Goal: Task Accomplishment & Management: Manage account settings

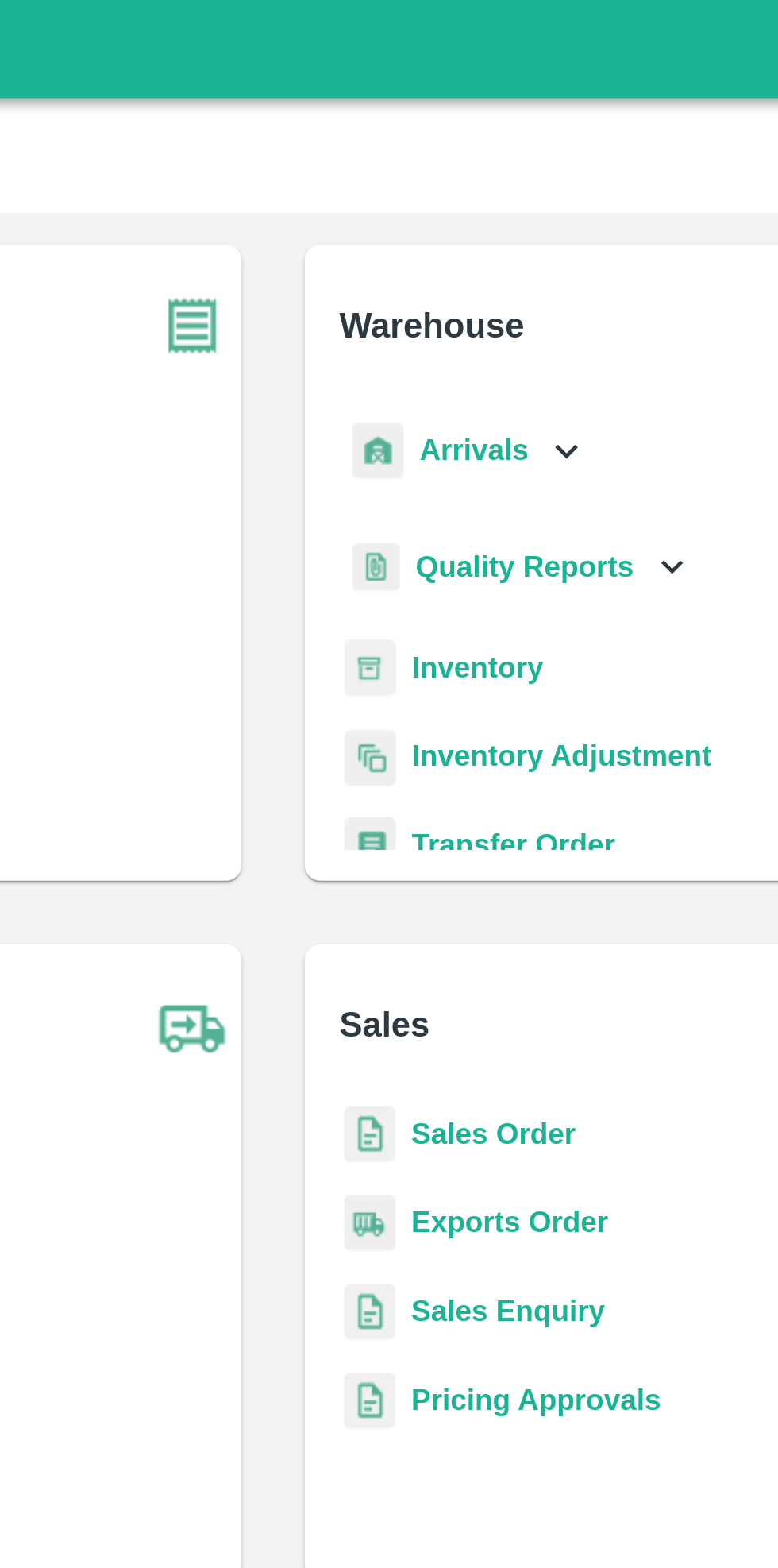
click at [502, 173] on icon at bounding box center [507, 181] width 18 height 18
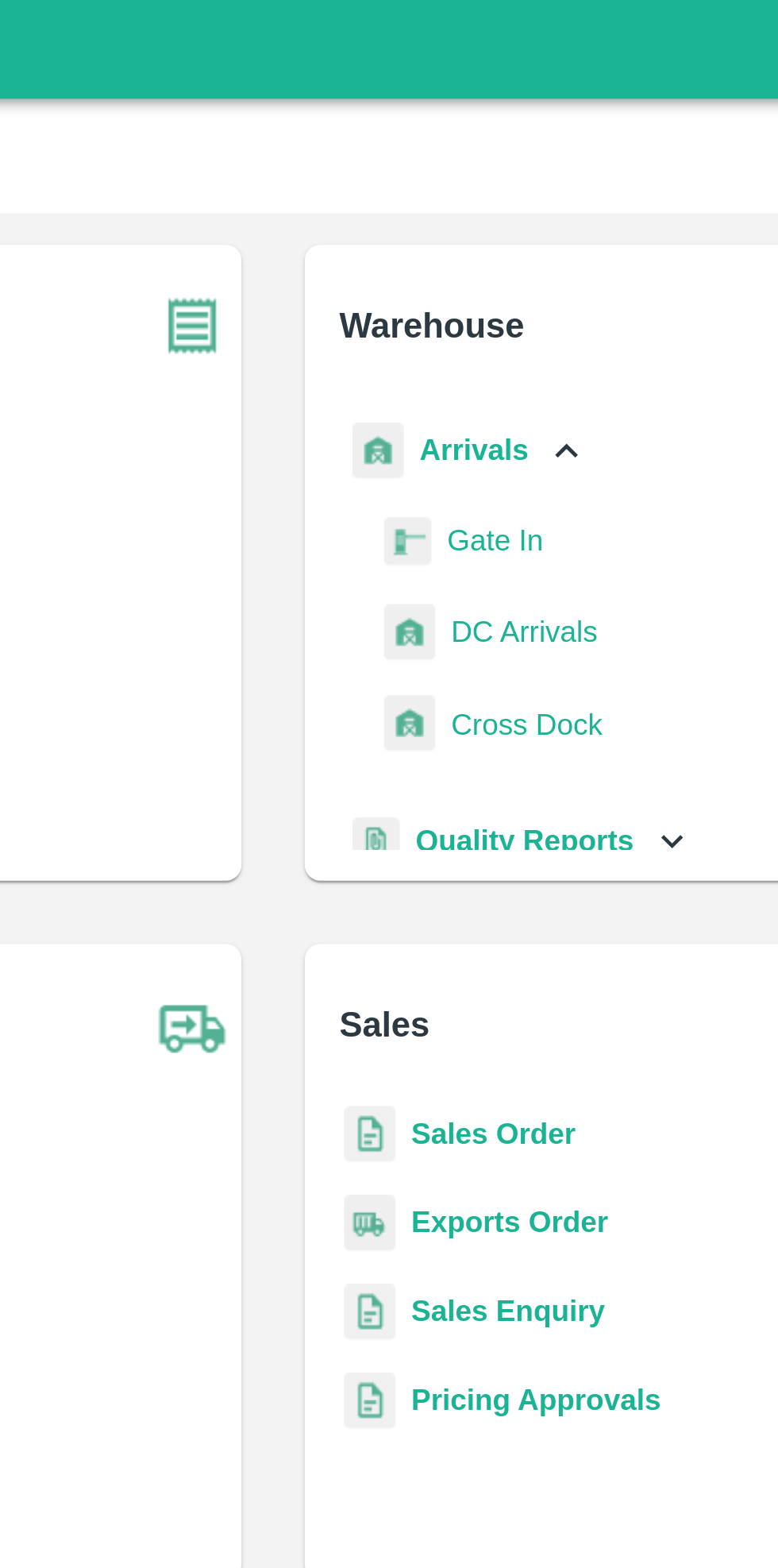
click at [503, 257] on span "DC Arrivals" at bounding box center [490, 254] width 59 height 18
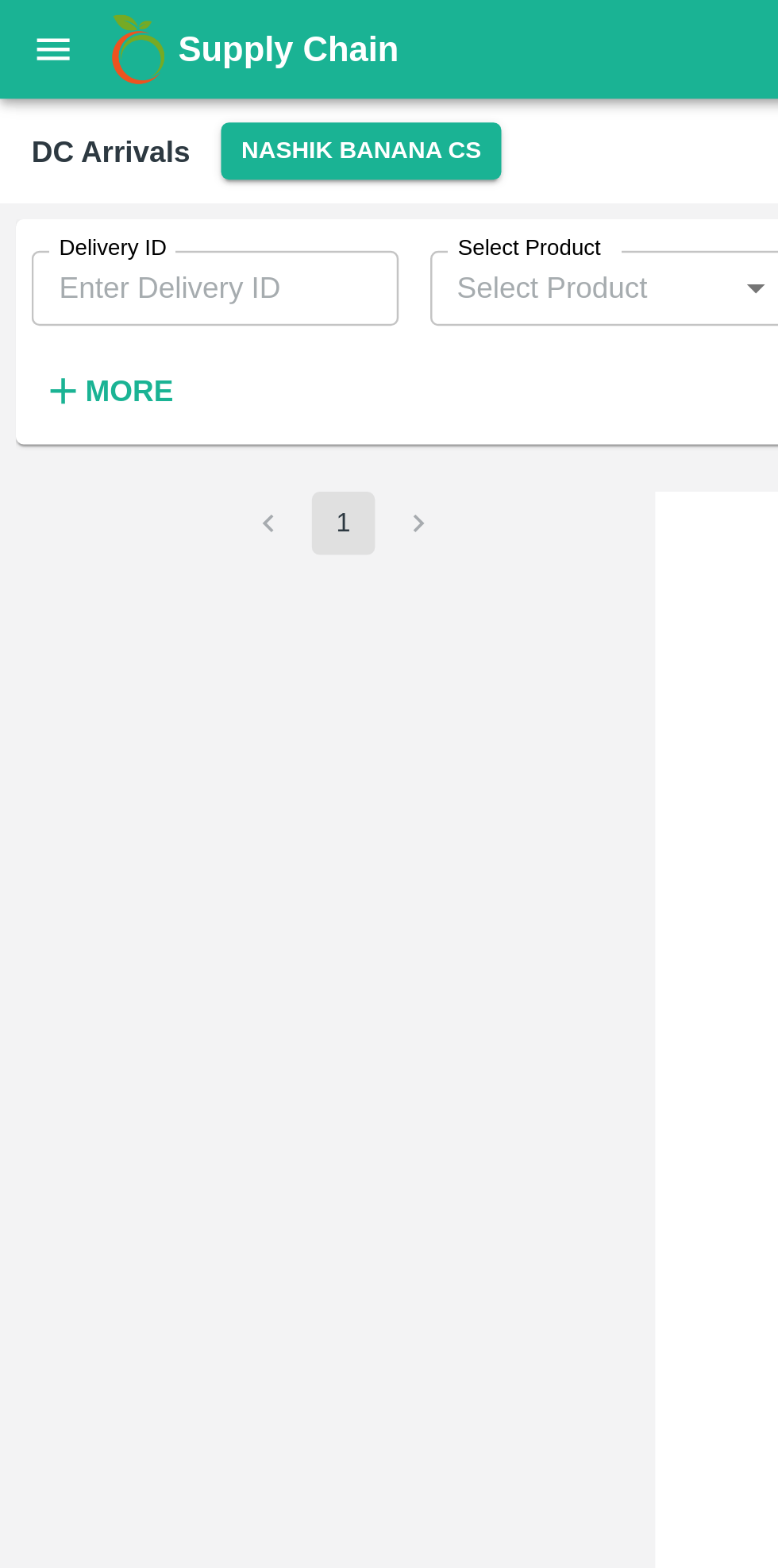
click at [56, 162] on strong "More" at bounding box center [52, 156] width 36 height 13
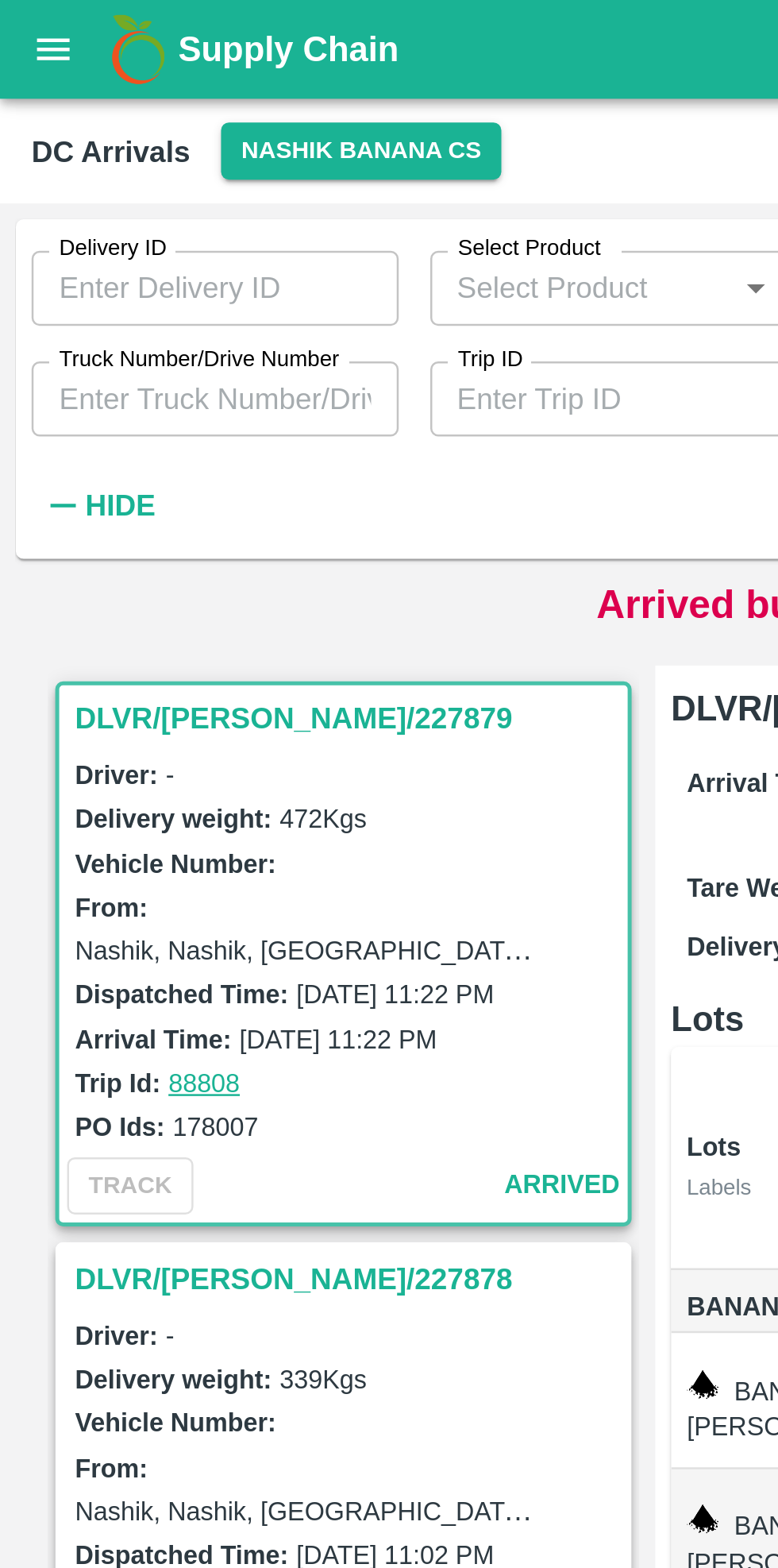
click at [122, 163] on input "Truck Number/Drive Number" at bounding box center [87, 160] width 148 height 30
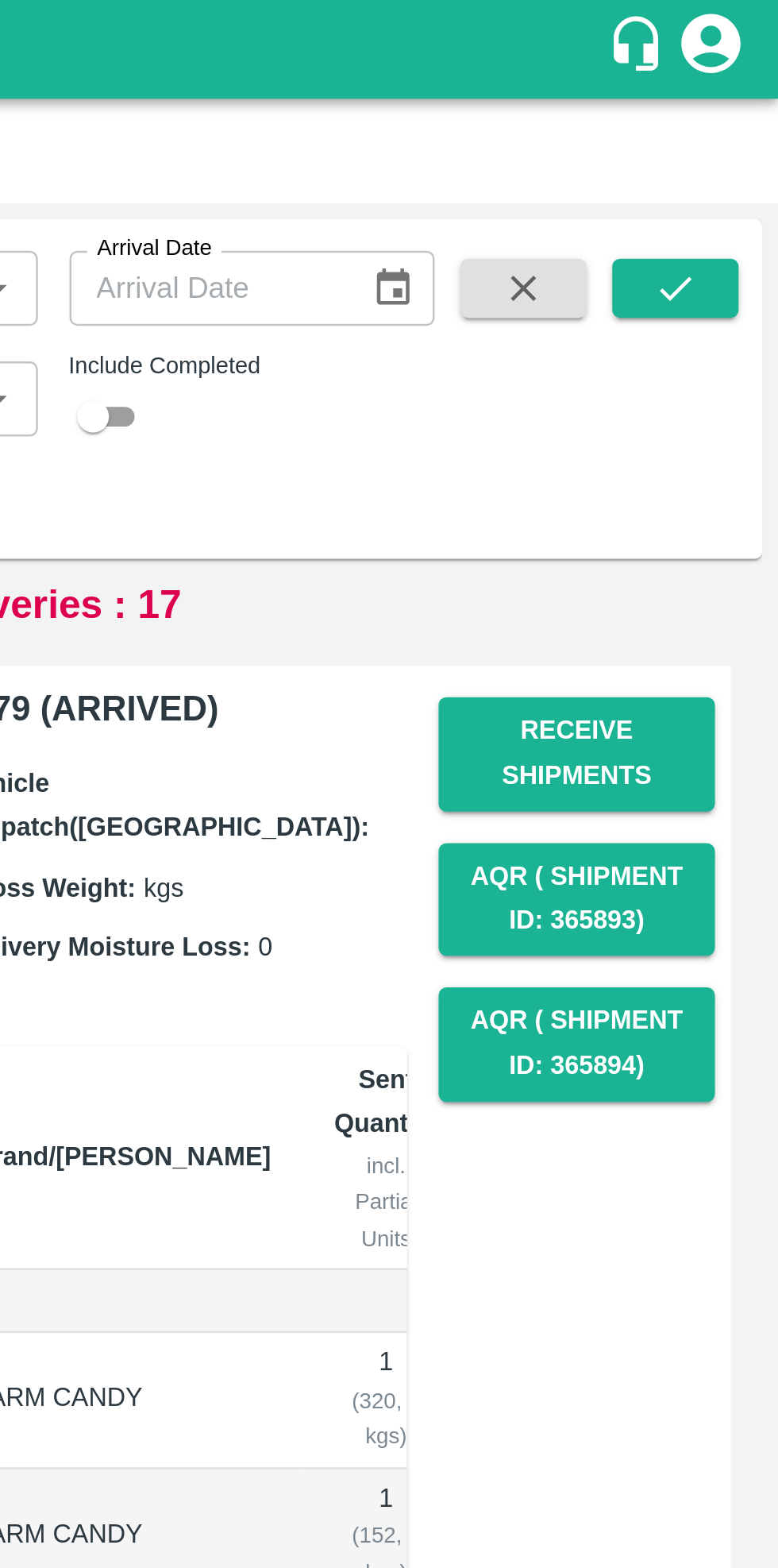
type input "4777"
click at [745, 106] on button "submit" at bounding box center [737, 116] width 51 height 24
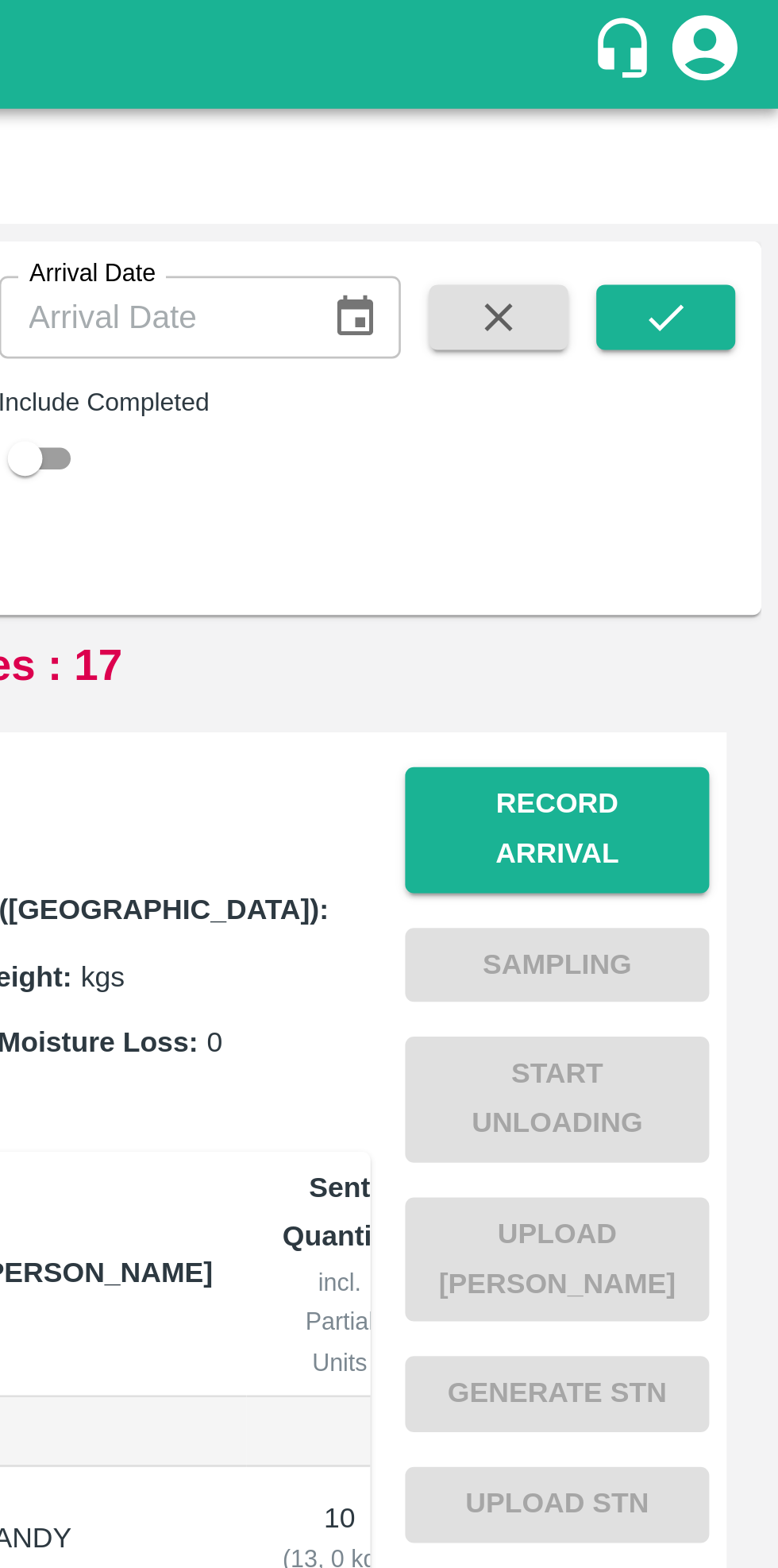
click at [523, 168] on input "checkbox" at bounding box center [503, 168] width 57 height 19
checkbox input "true"
click at [739, 117] on icon "submit" at bounding box center [736, 116] width 18 height 18
click at [728, 394] on span "Start Unloading" at bounding box center [697, 401] width 111 height 59
click at [701, 288] on button "Record Arrival" at bounding box center [697, 304] width 111 height 46
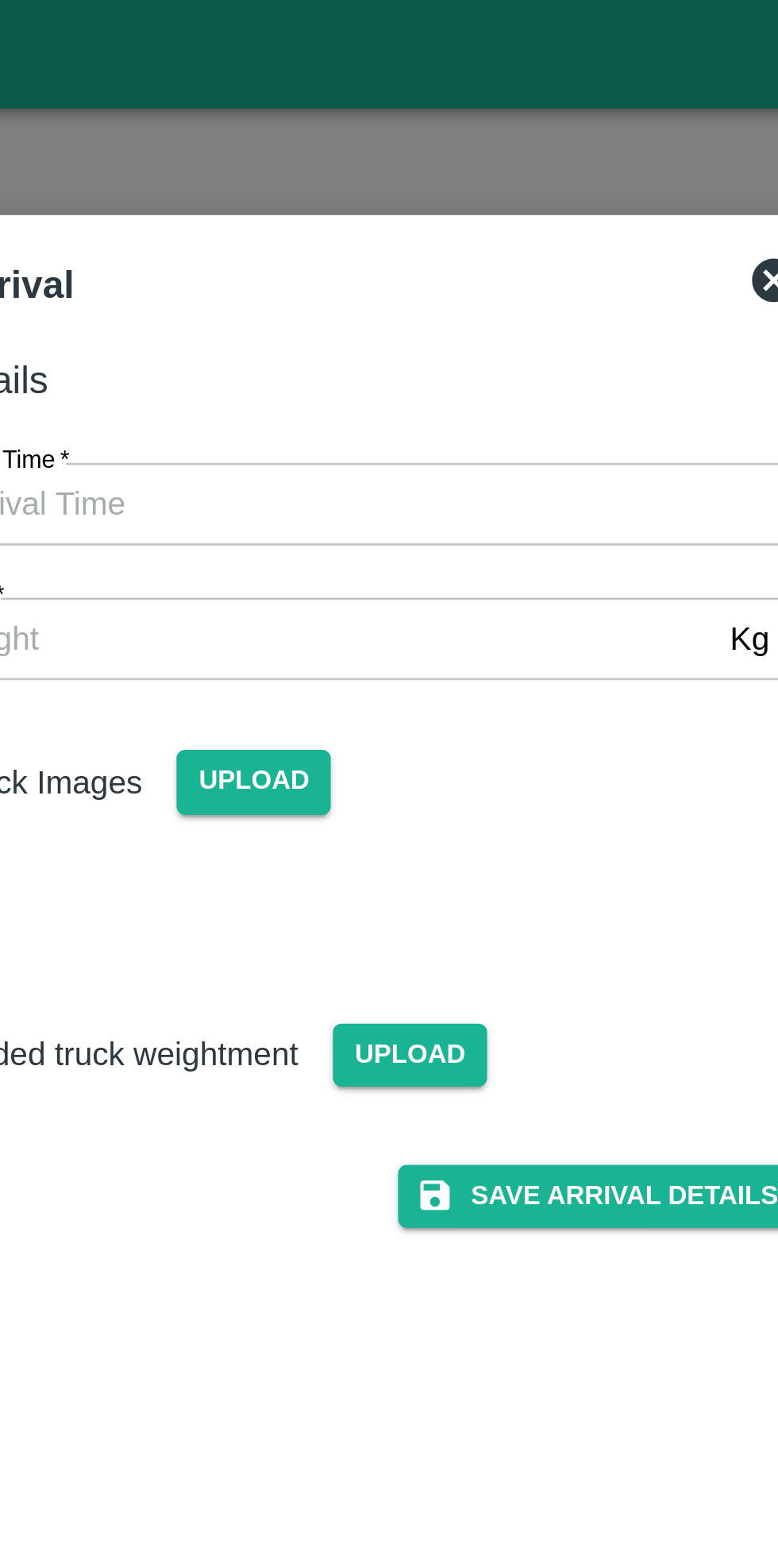
click at [321, 193] on input "Vehicle Arrival Time   *" at bounding box center [383, 184] width 349 height 30
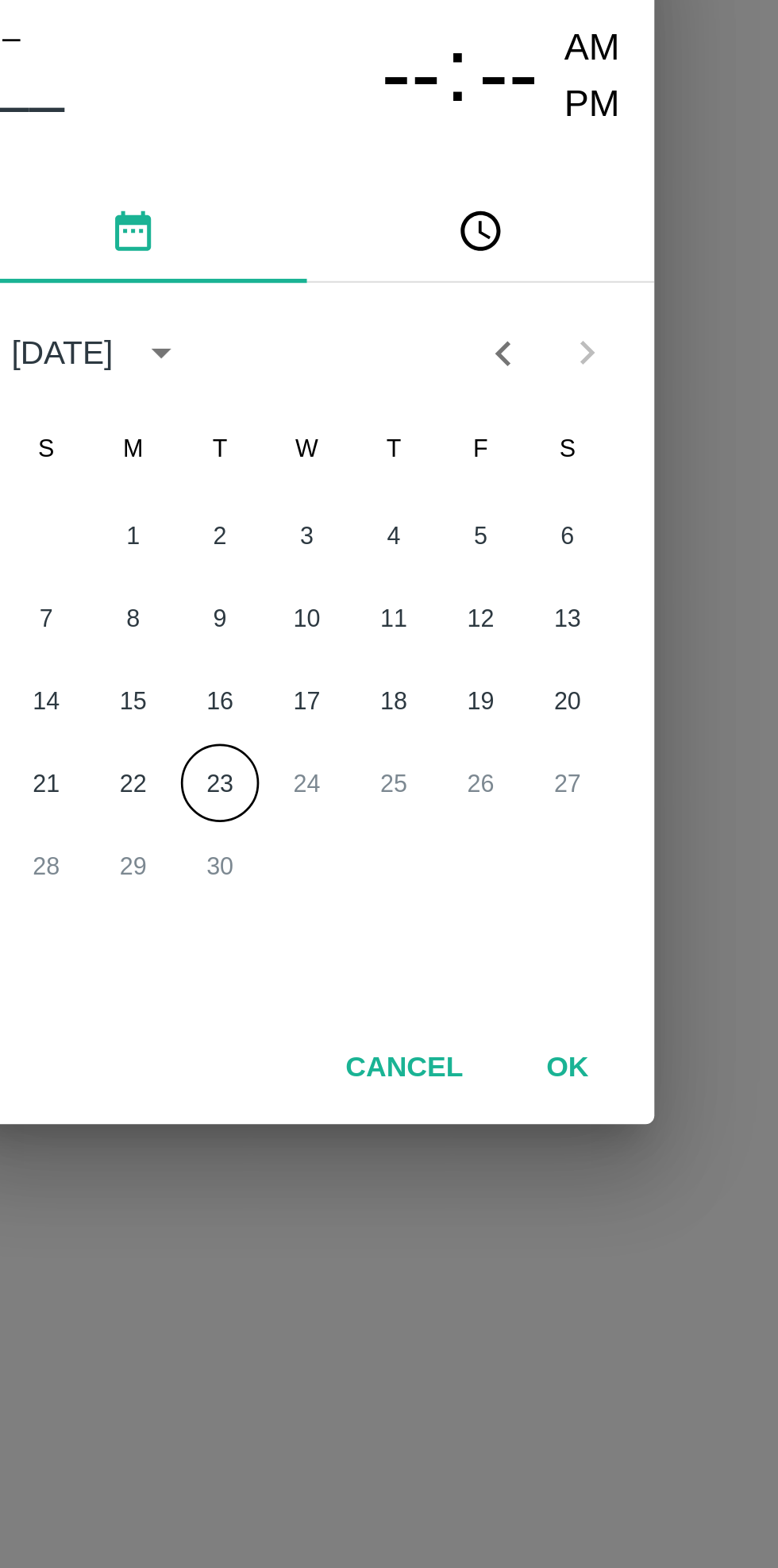
click at [366, 881] on button "23" at bounding box center [357, 881] width 29 height 29
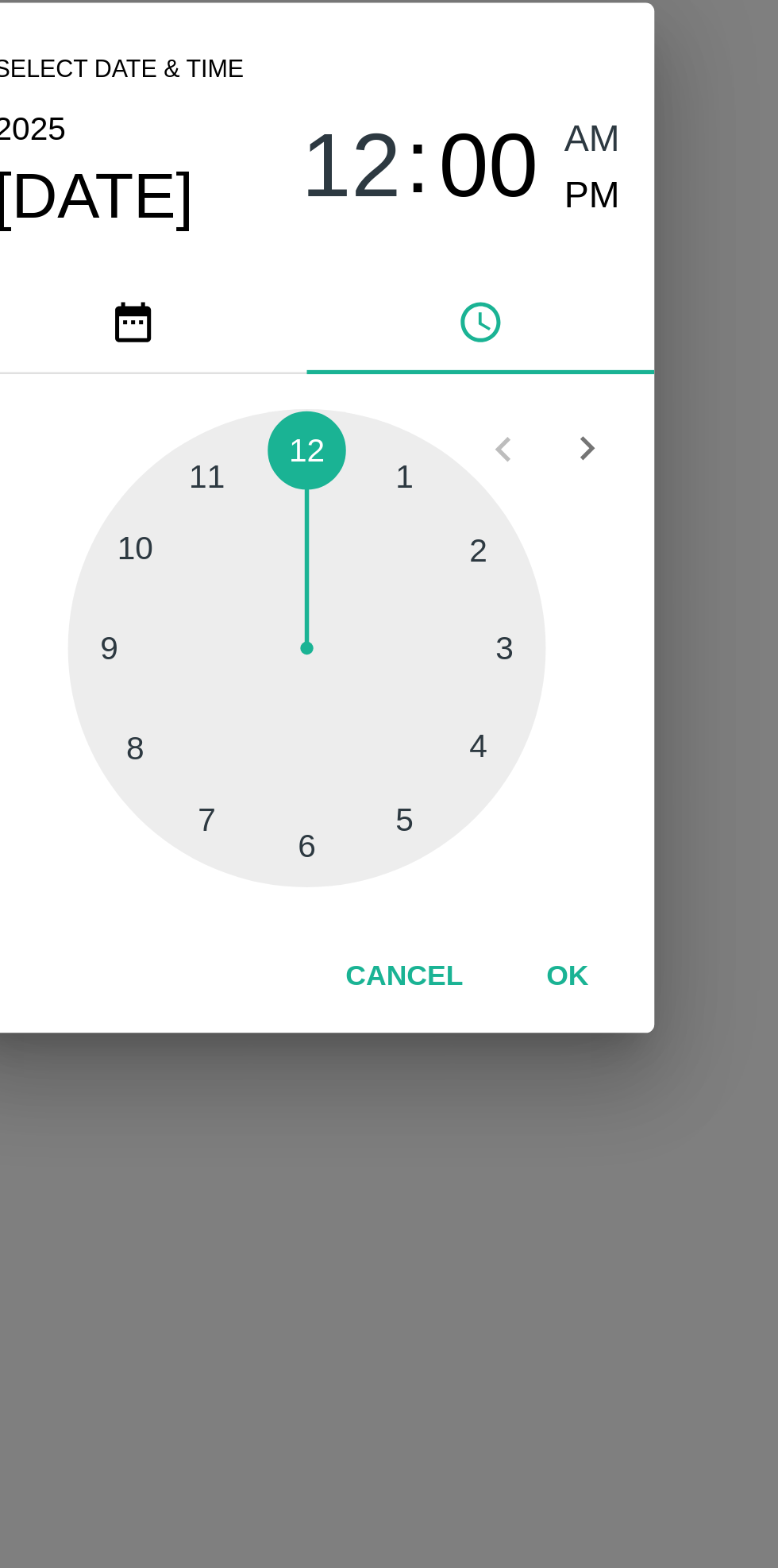
click at [353, 772] on div at bounding box center [389, 831] width 174 height 174
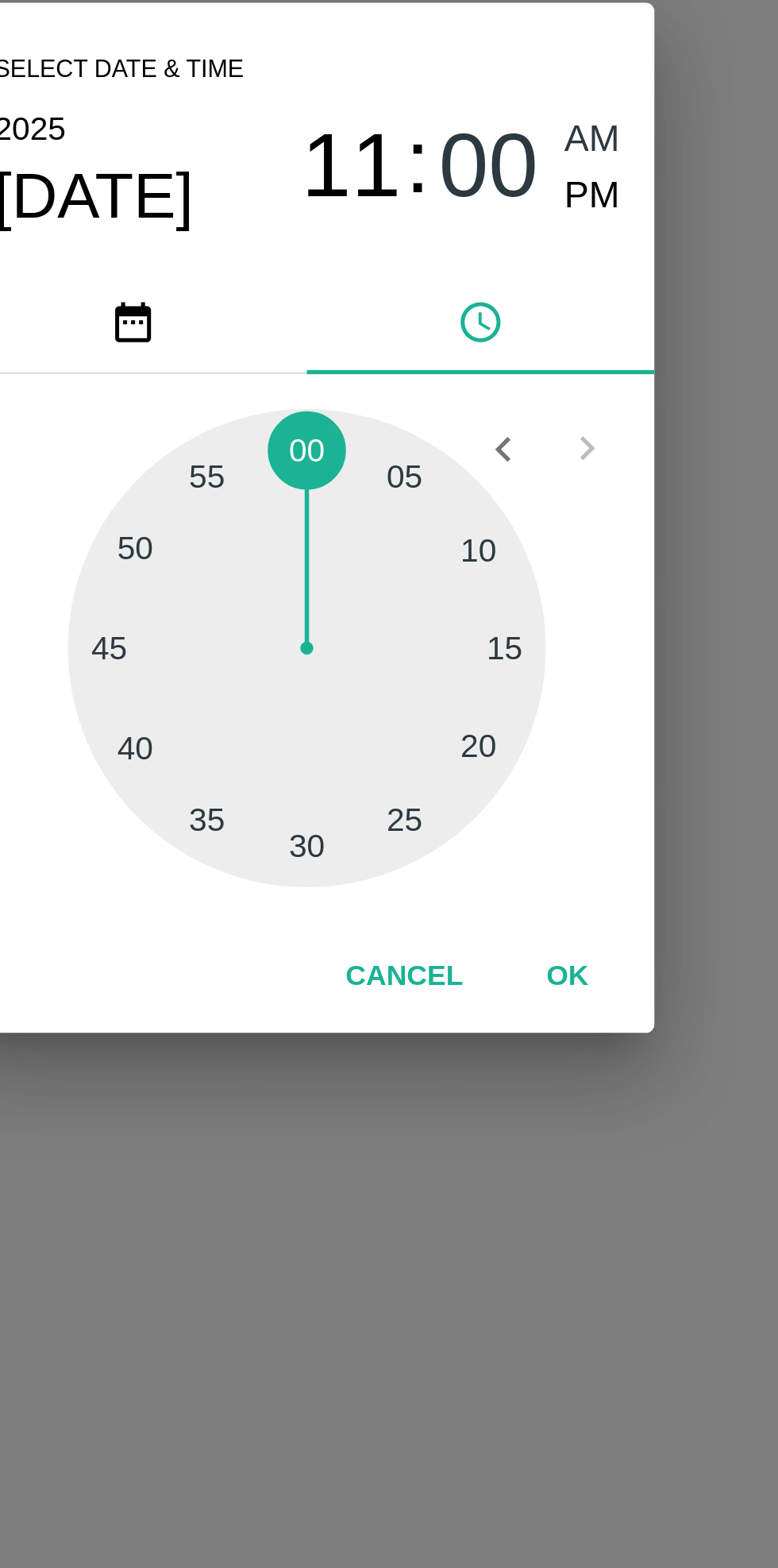
click at [315, 836] on div at bounding box center [389, 831] width 174 height 174
type input "[DATE] 11:44 AM"
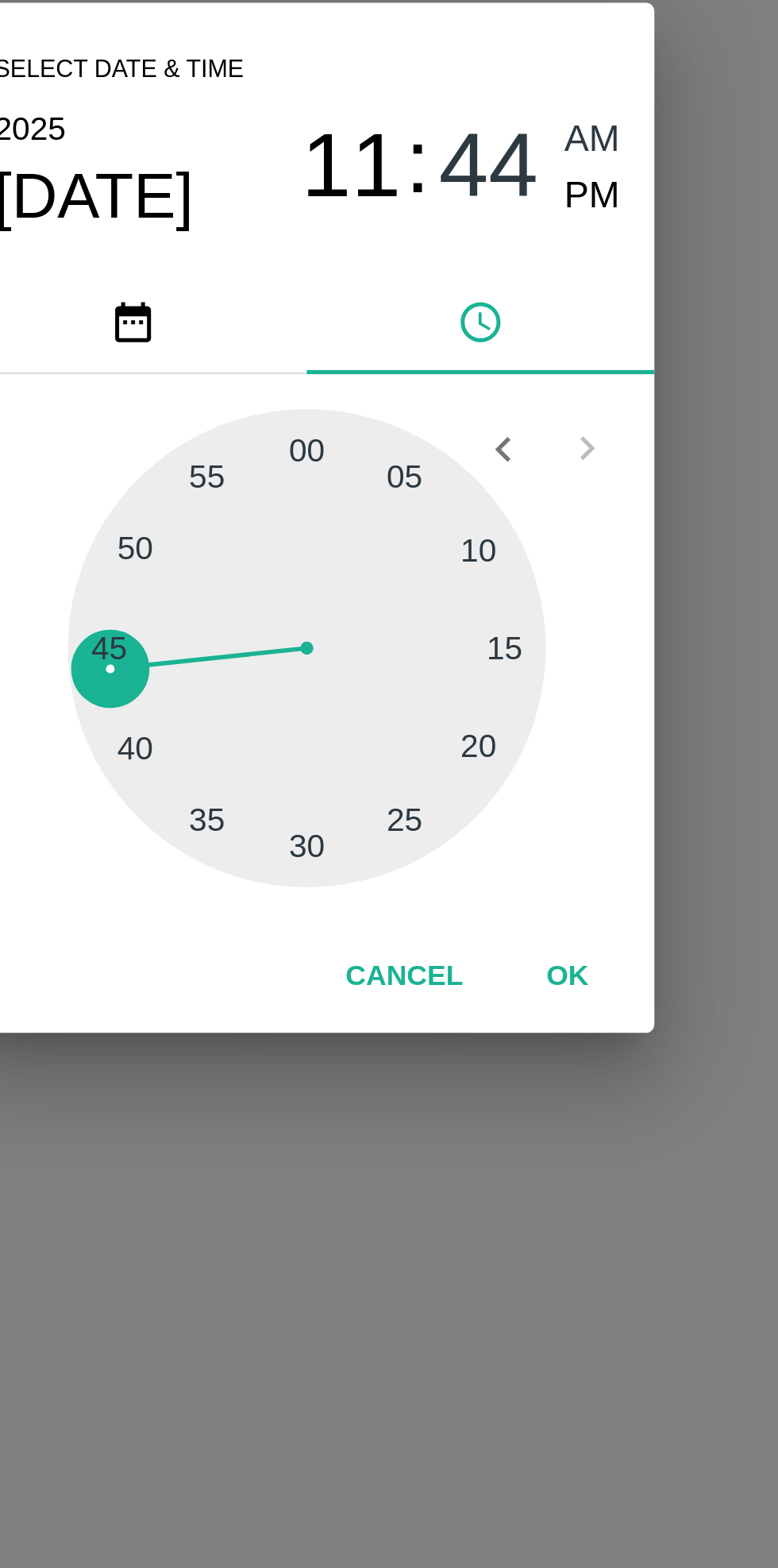
click at [491, 952] on button "OK" at bounding box center [485, 952] width 51 height 28
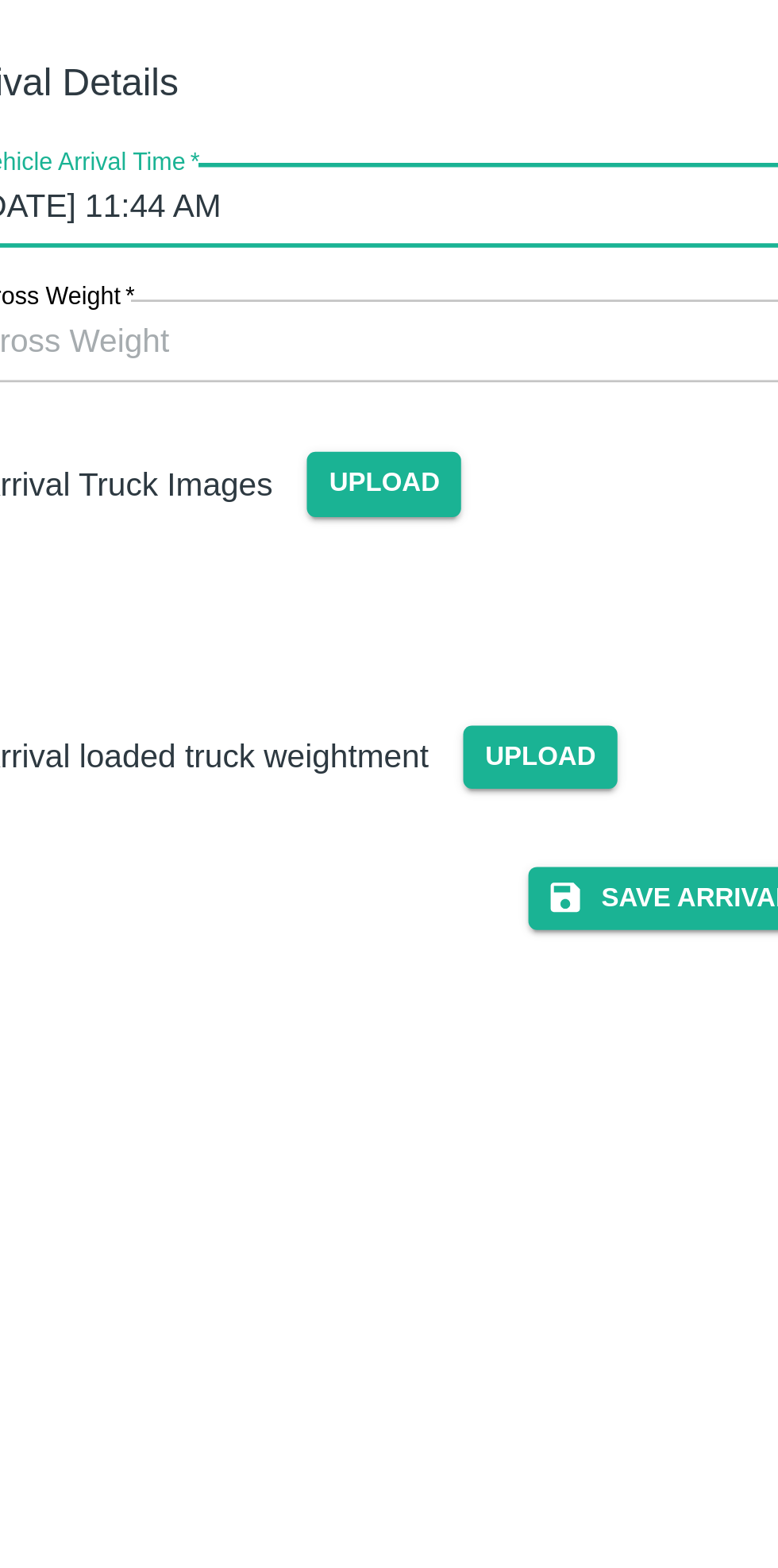
click at [482, 430] on button "Save Arrival Details" at bounding box center [496, 437] width 147 height 23
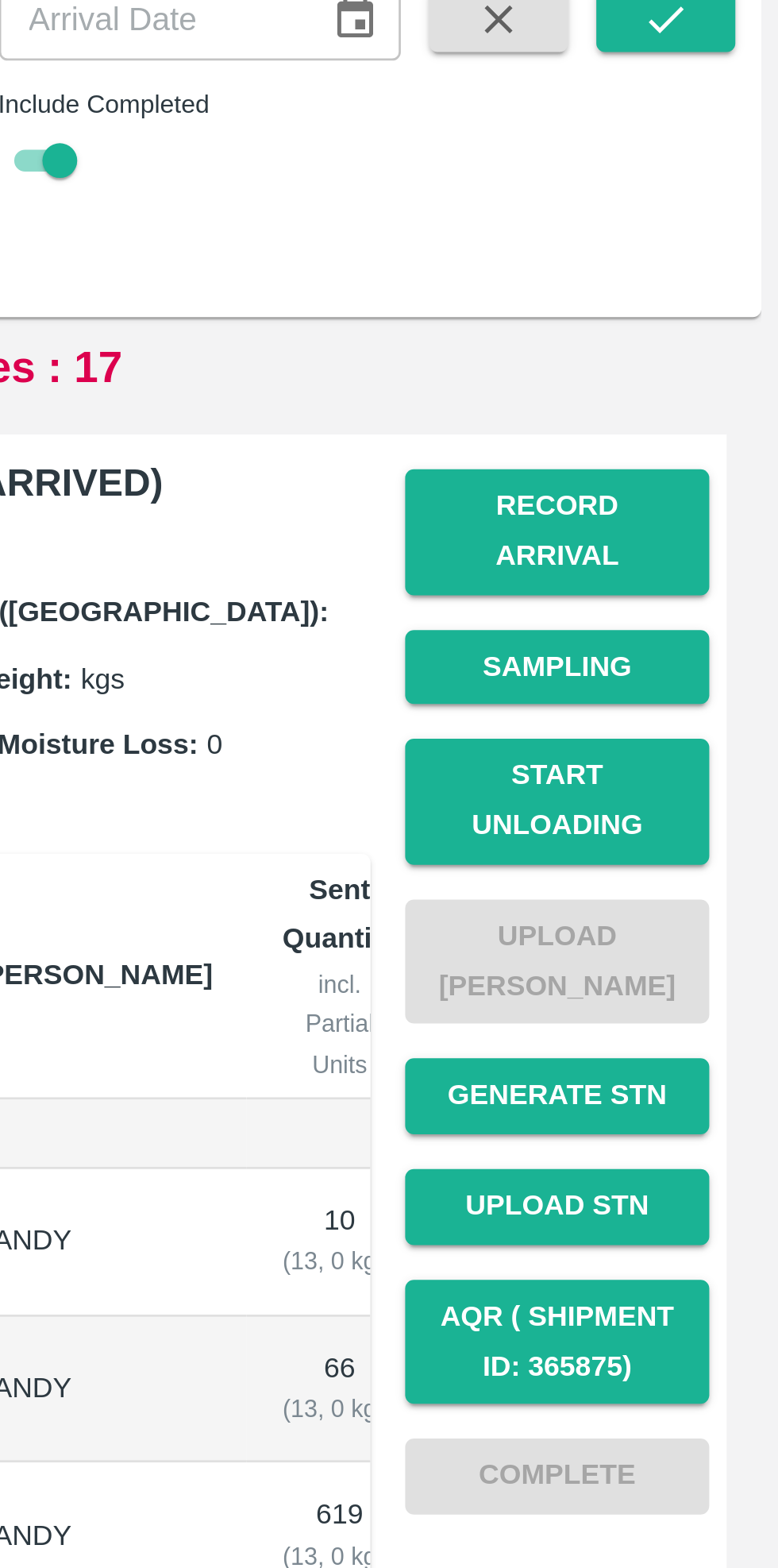
click at [696, 386] on button "Start Unloading" at bounding box center [697, 401] width 111 height 46
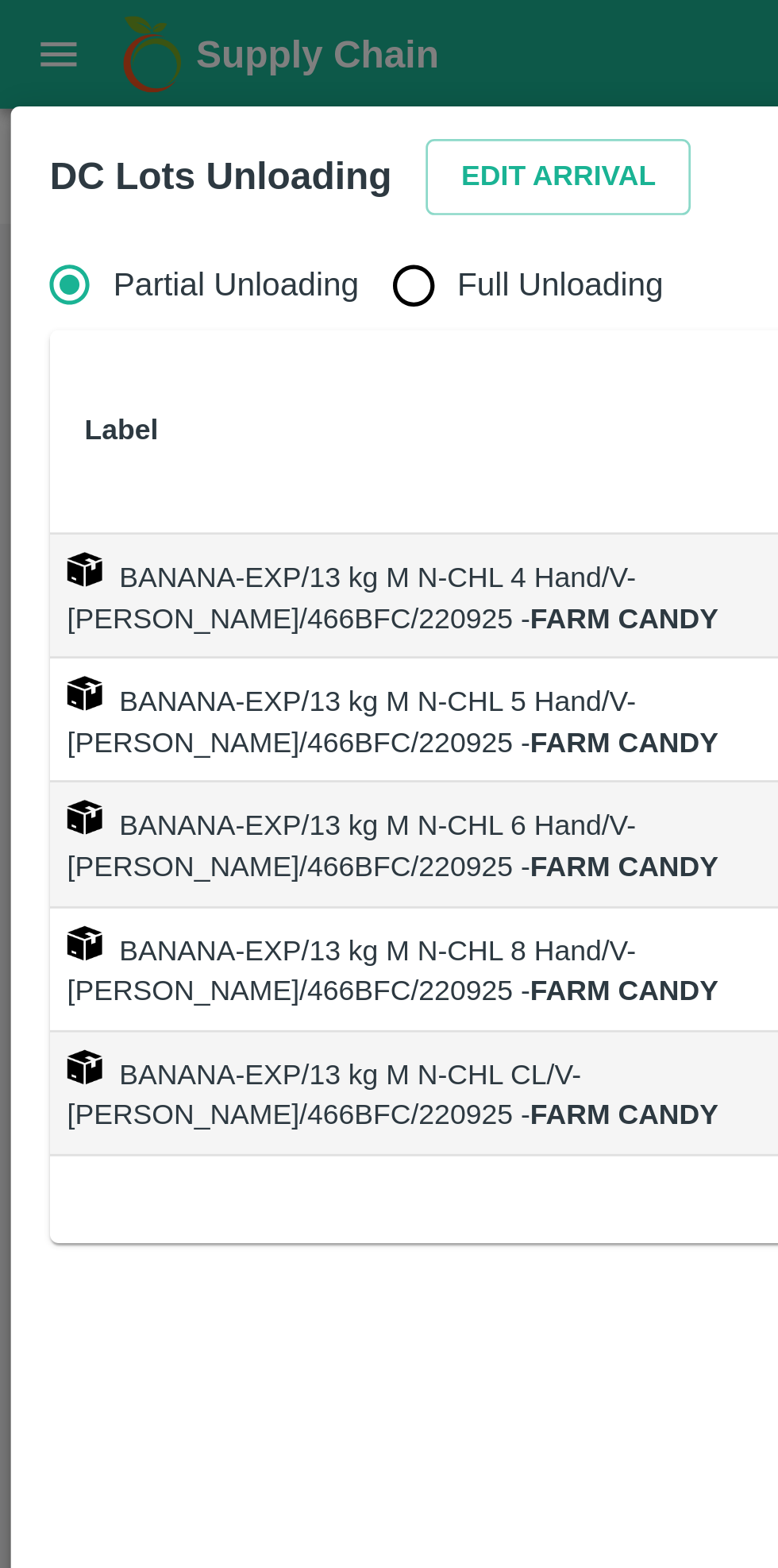
click at [191, 65] on button "Edit Arrival" at bounding box center [204, 65] width 97 height 28
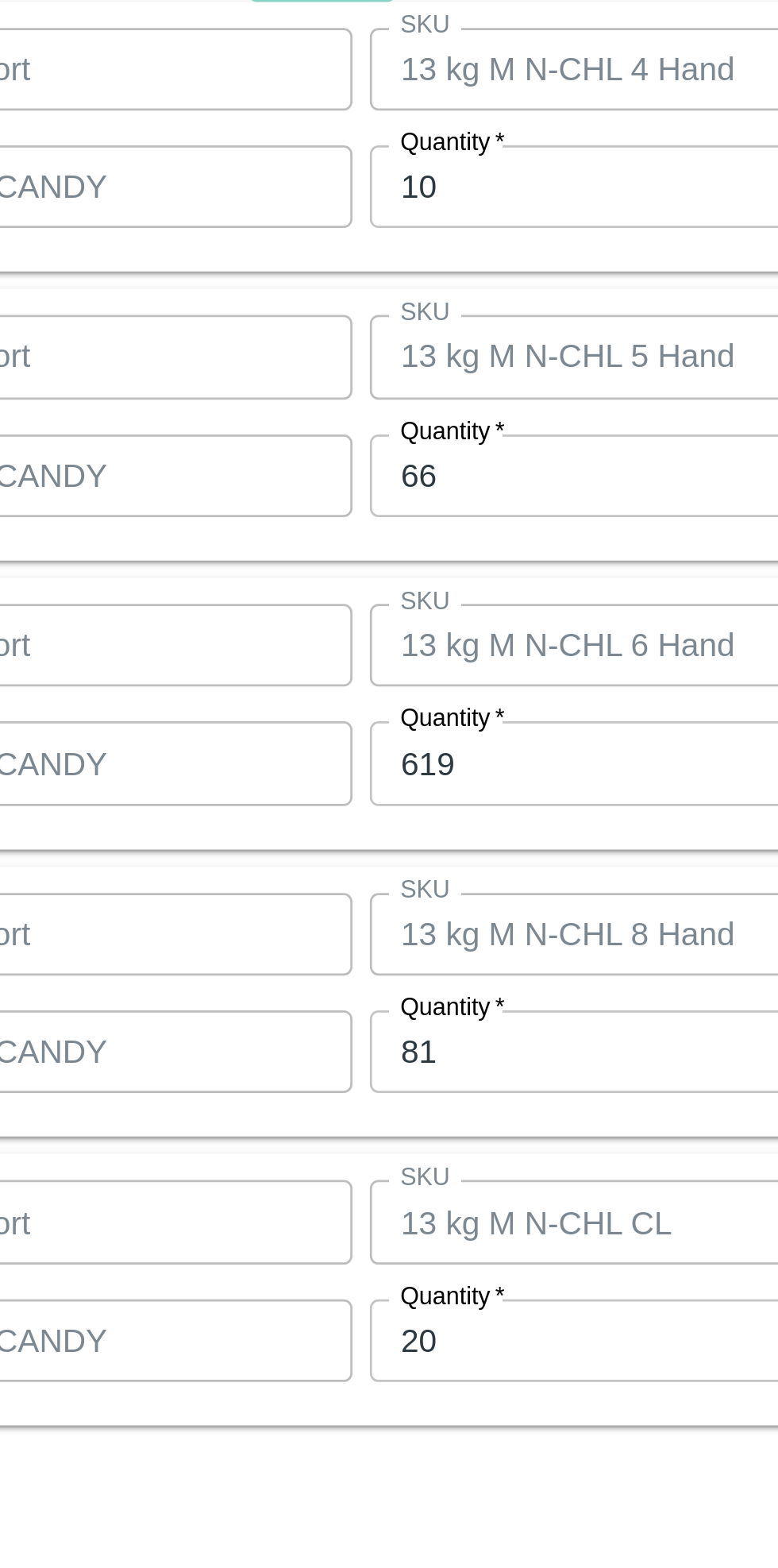
click at [318, 601] on input "10" at bounding box center [361, 602] width 207 height 30
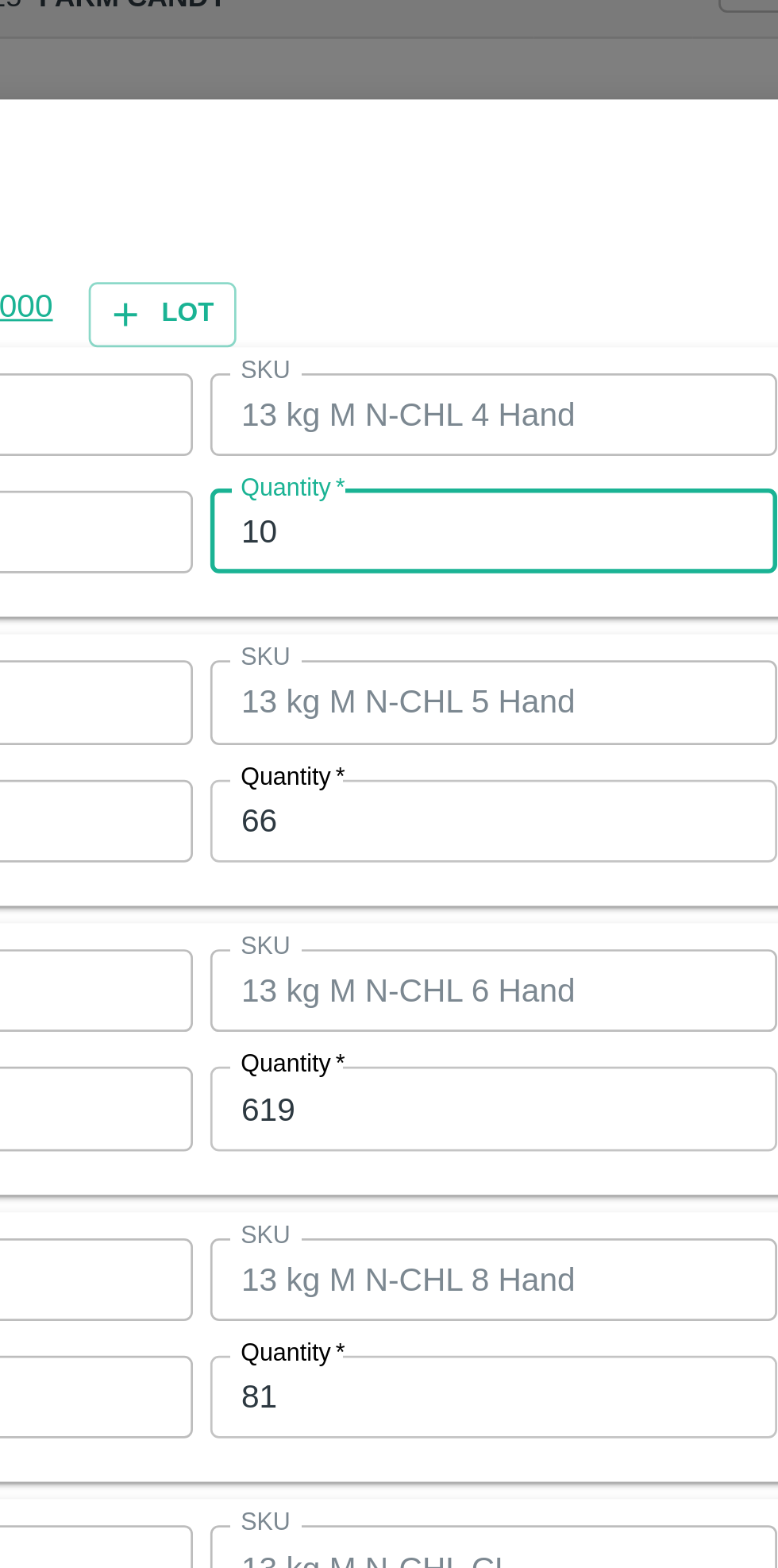
type input "1"
type input "3"
click at [324, 710] on input "66" at bounding box center [361, 707] width 207 height 30
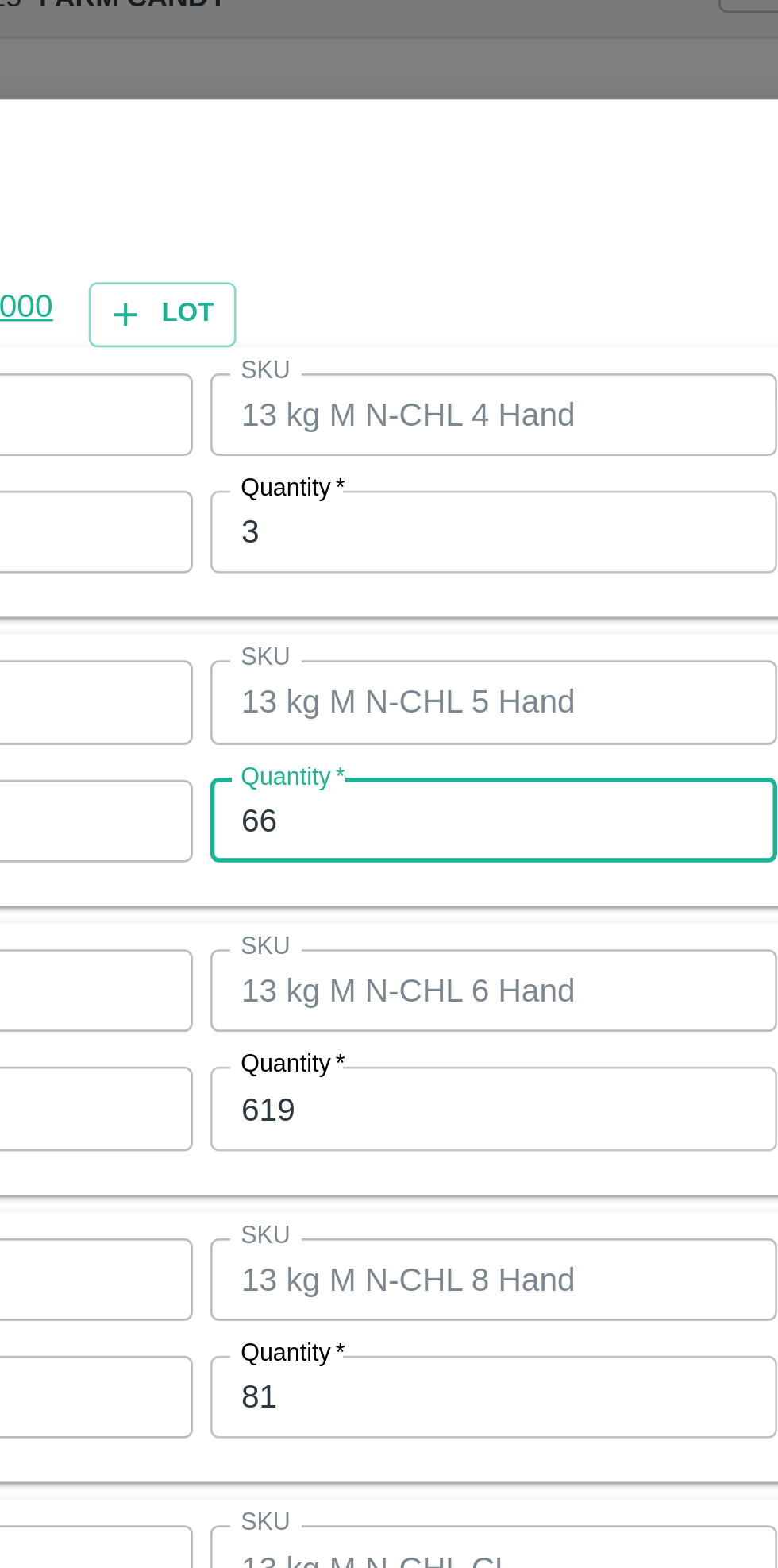
type input "6"
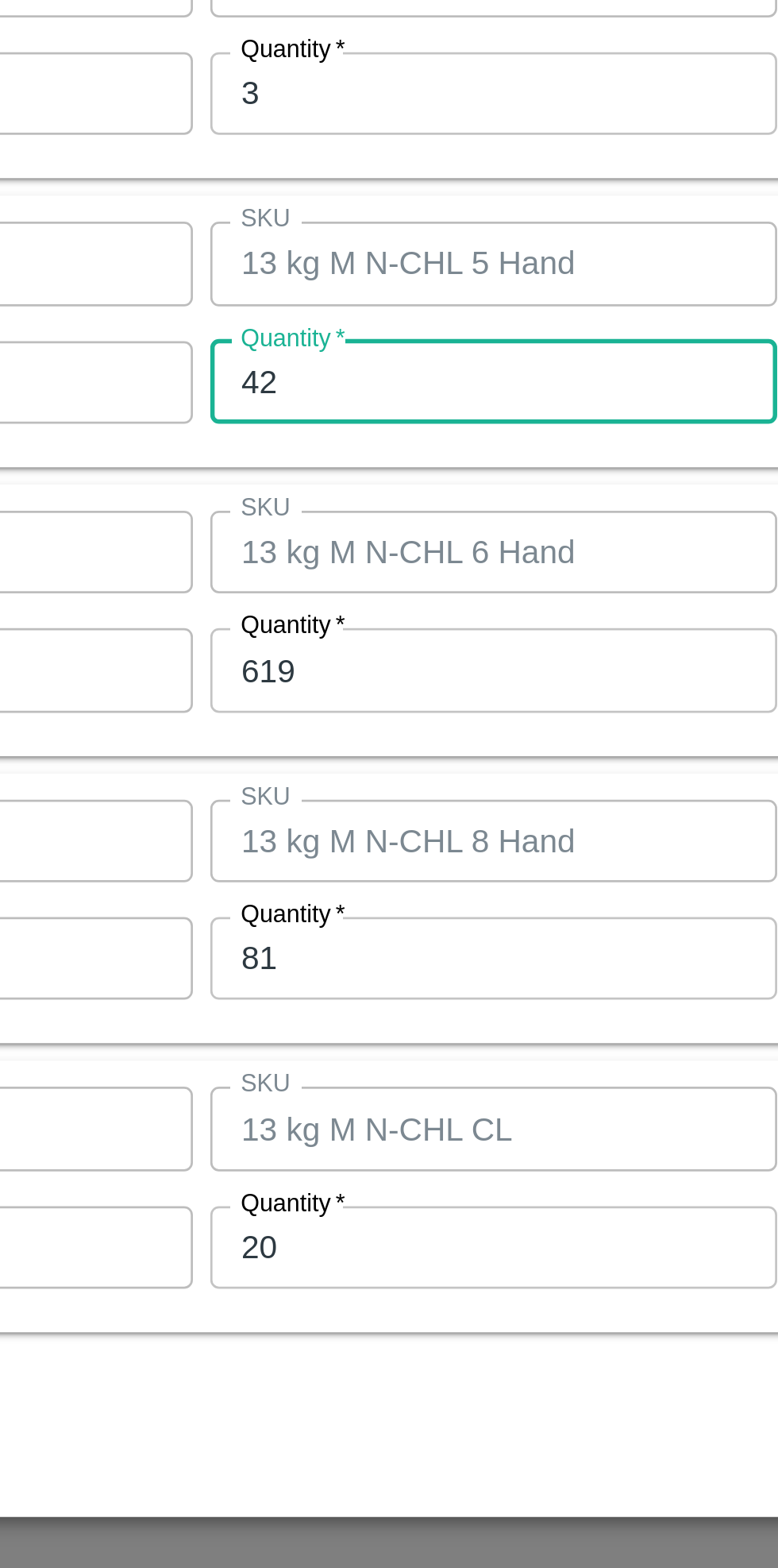
type input "42"
click at [331, 815] on input "619" at bounding box center [361, 813] width 207 height 30
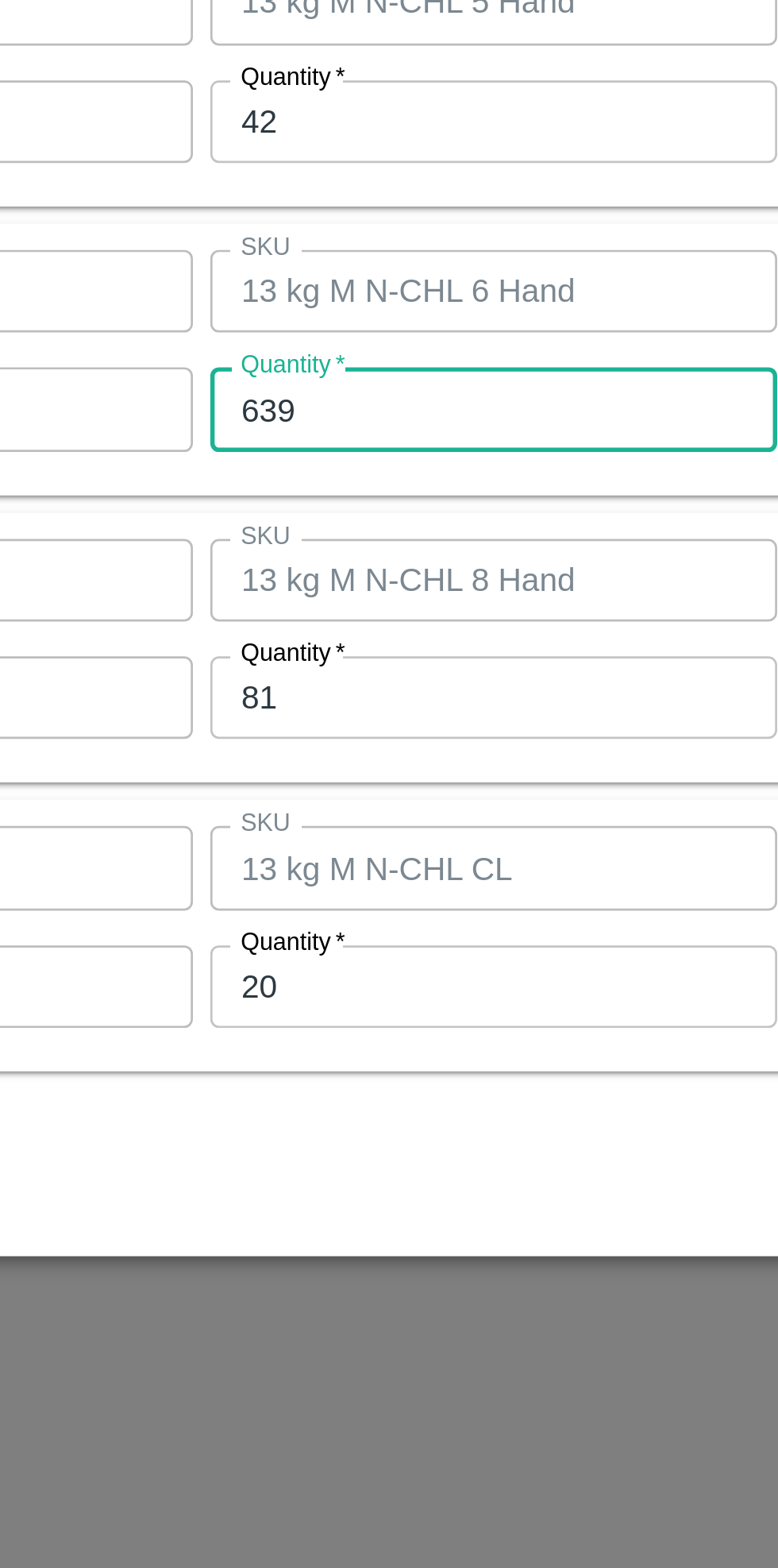
type input "639"
click at [328, 920] on input "81" at bounding box center [361, 918] width 207 height 30
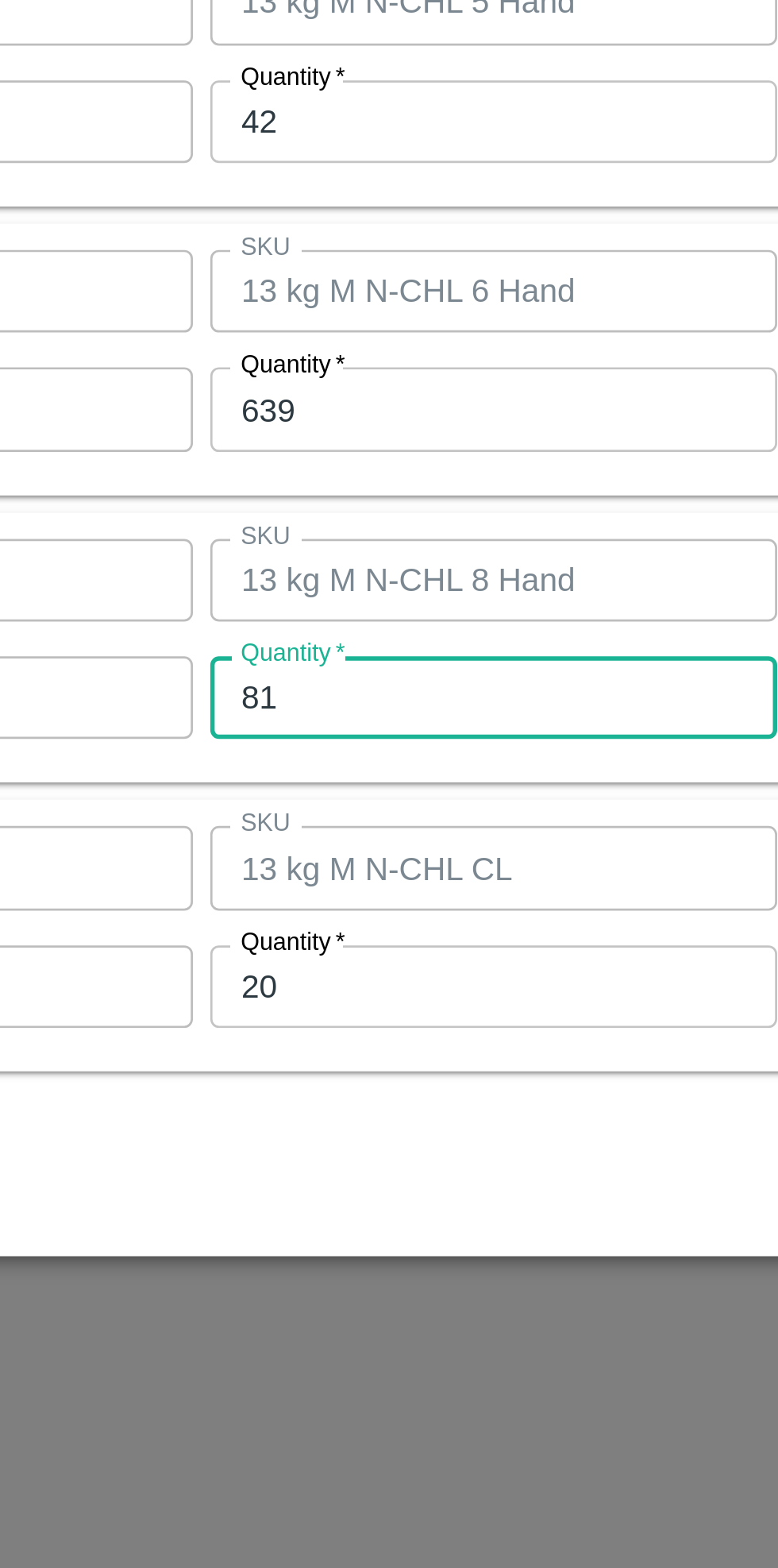
type input "8"
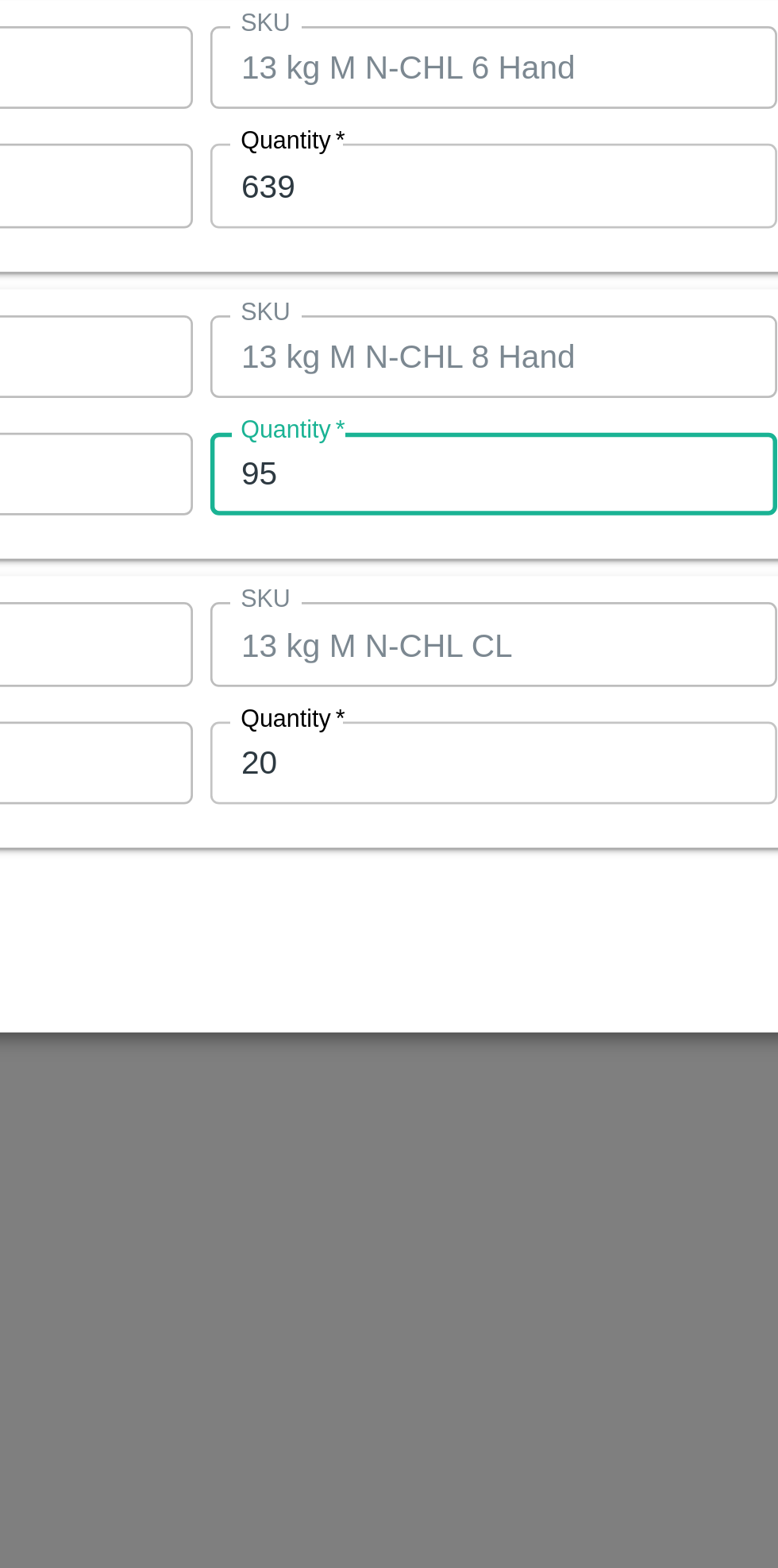
type input "95"
click at [332, 1025] on input "20" at bounding box center [361, 1024] width 207 height 30
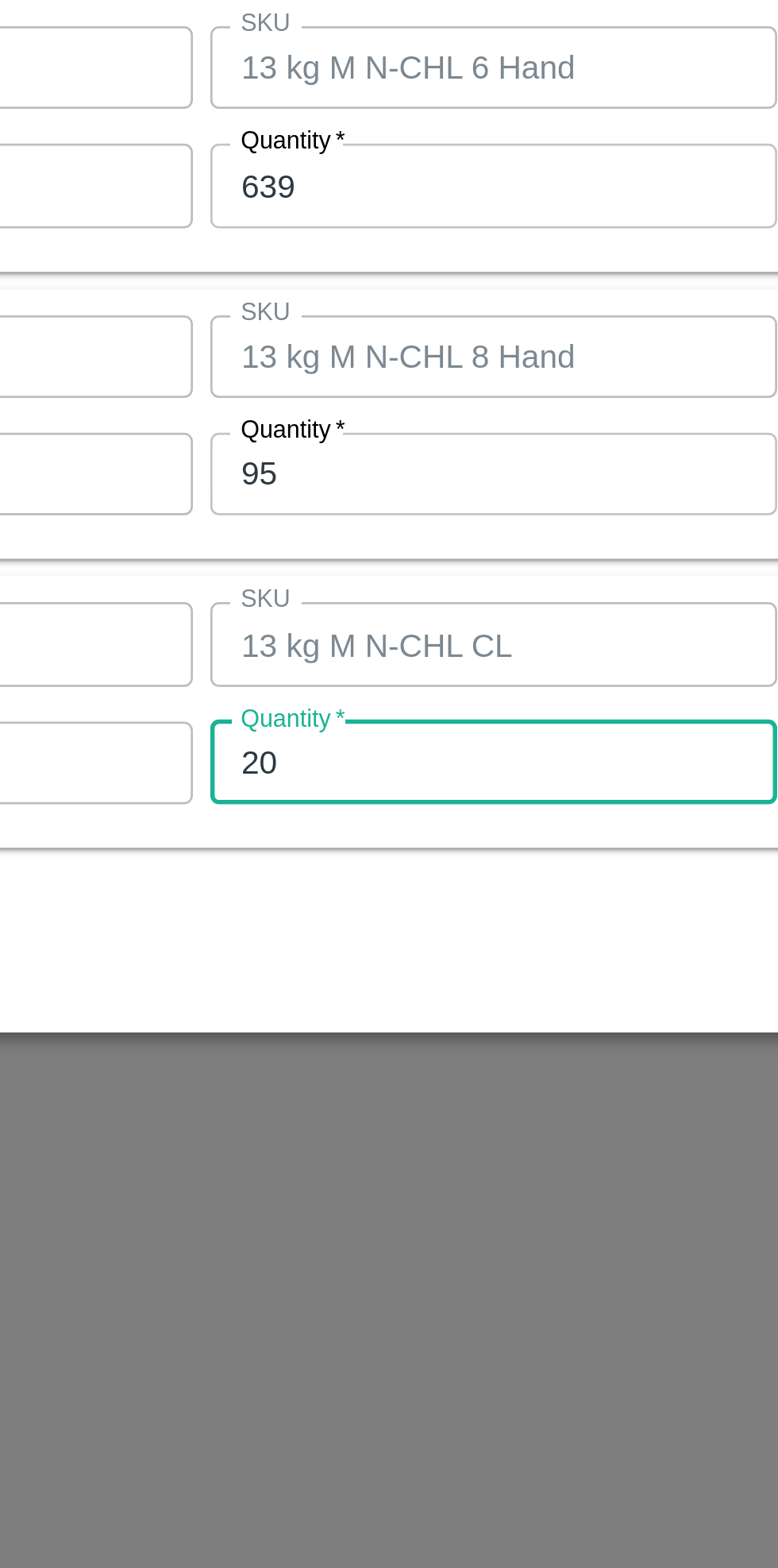
type input "2"
type input "17"
click at [333, 1079] on div "Cancel Save" at bounding box center [389, 1091] width 724 height 47
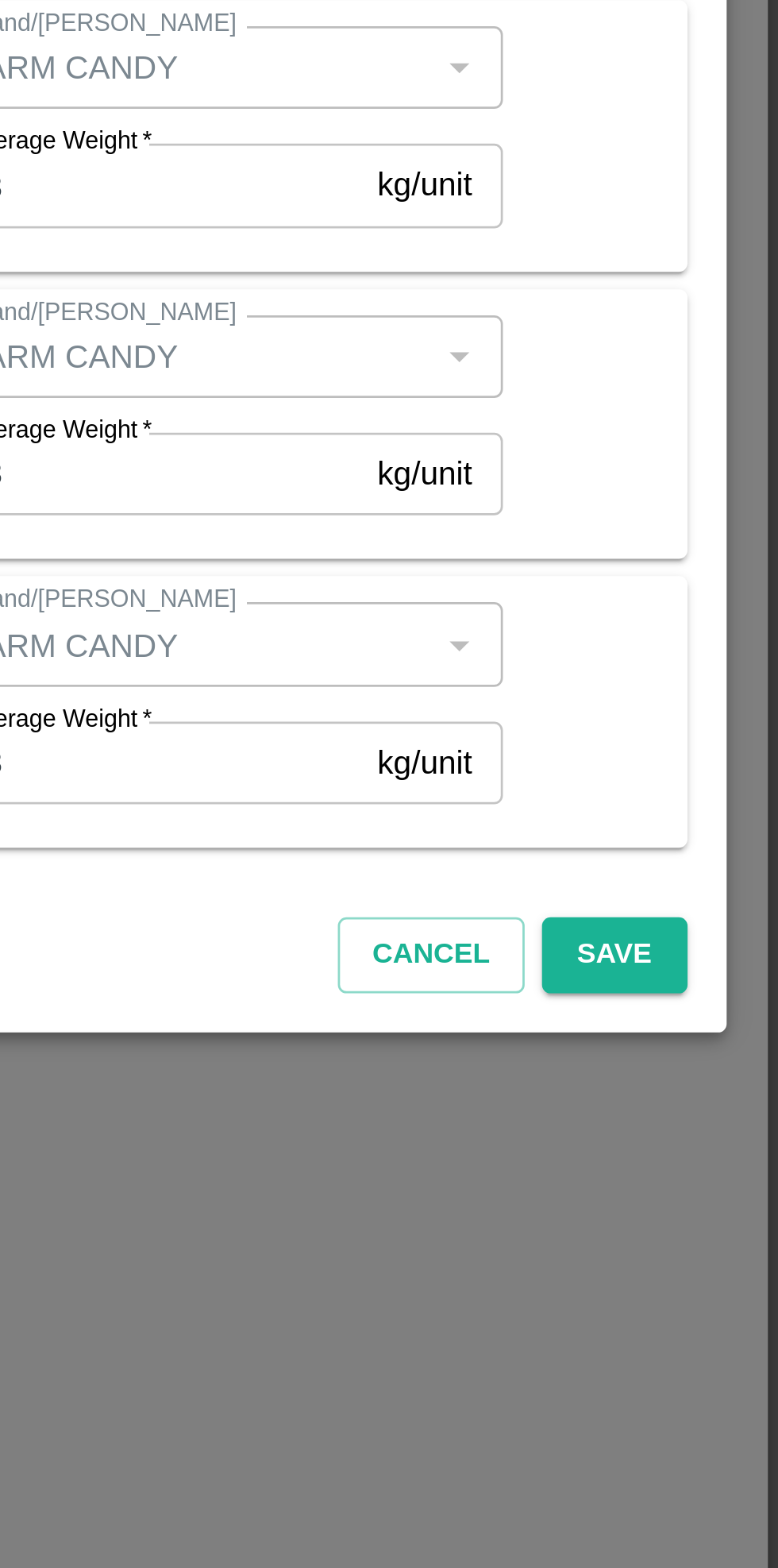
click at [721, 1088] on button "Save" at bounding box center [718, 1094] width 53 height 28
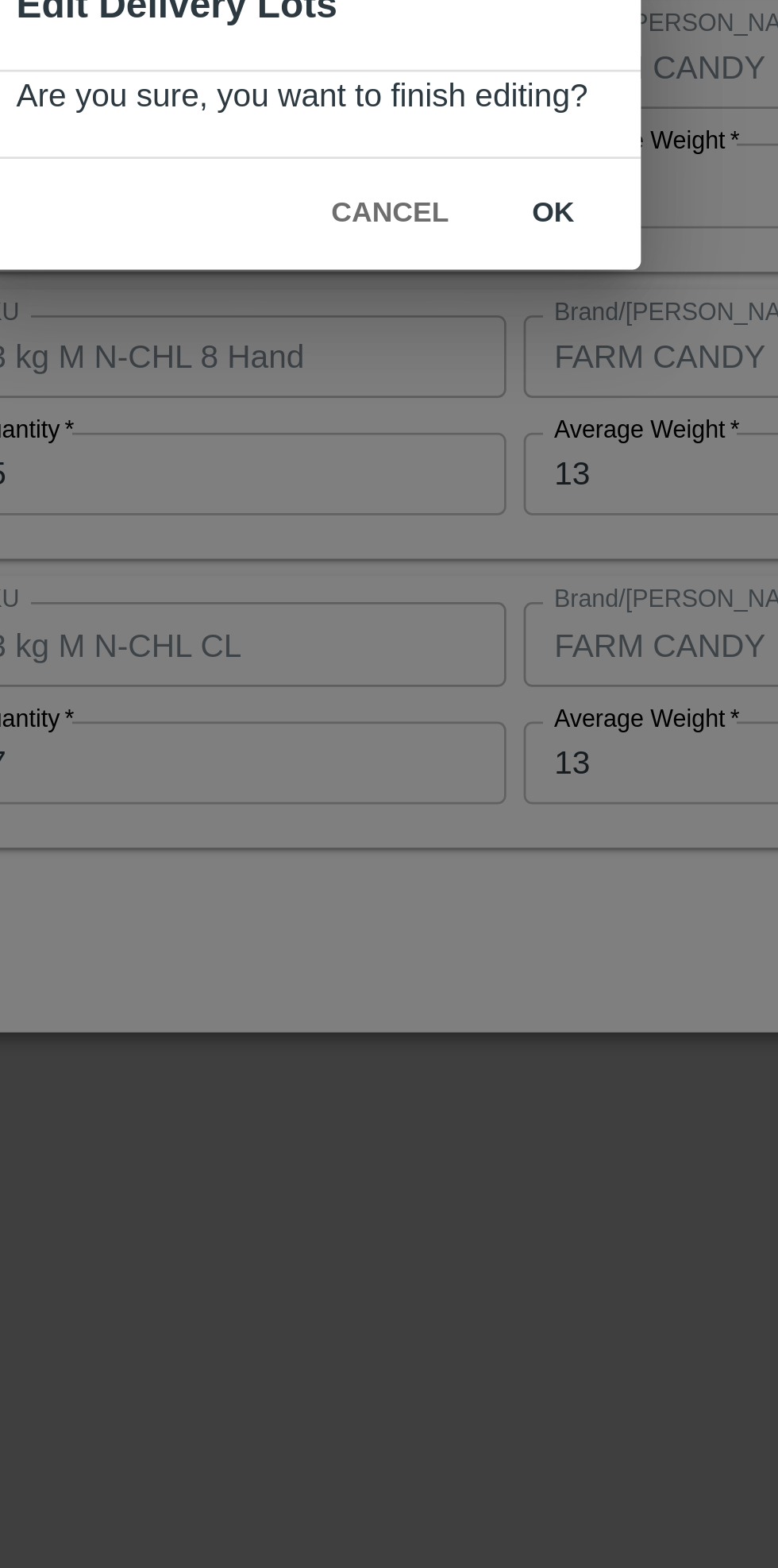
click at [485, 821] on button "ok" at bounding box center [481, 824] width 51 height 28
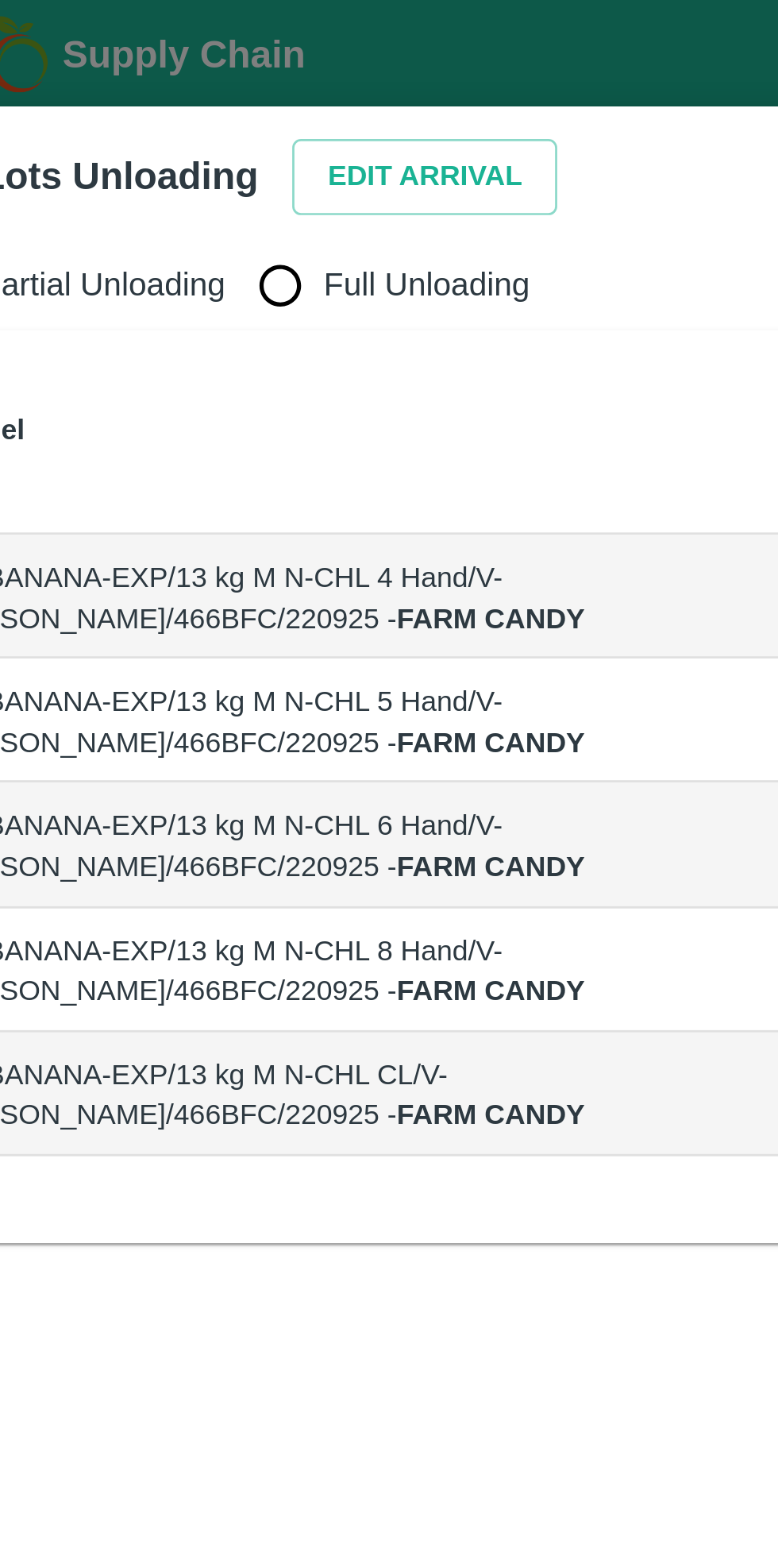
click at [151, 102] on input "Full Unloading" at bounding box center [150, 104] width 31 height 31
radio input "true"
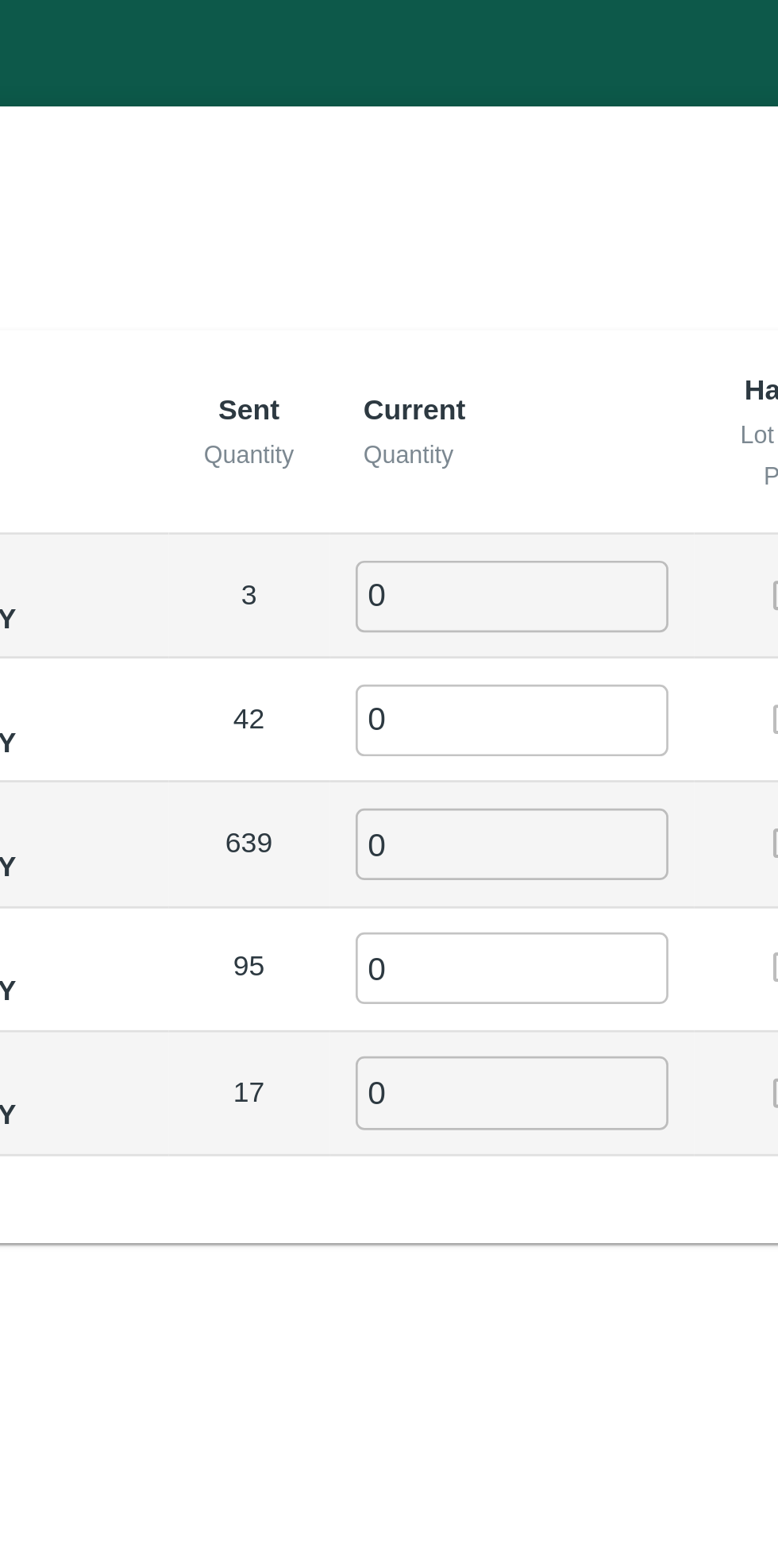
click at [423, 212] on input "0" at bounding box center [444, 218] width 114 height 26
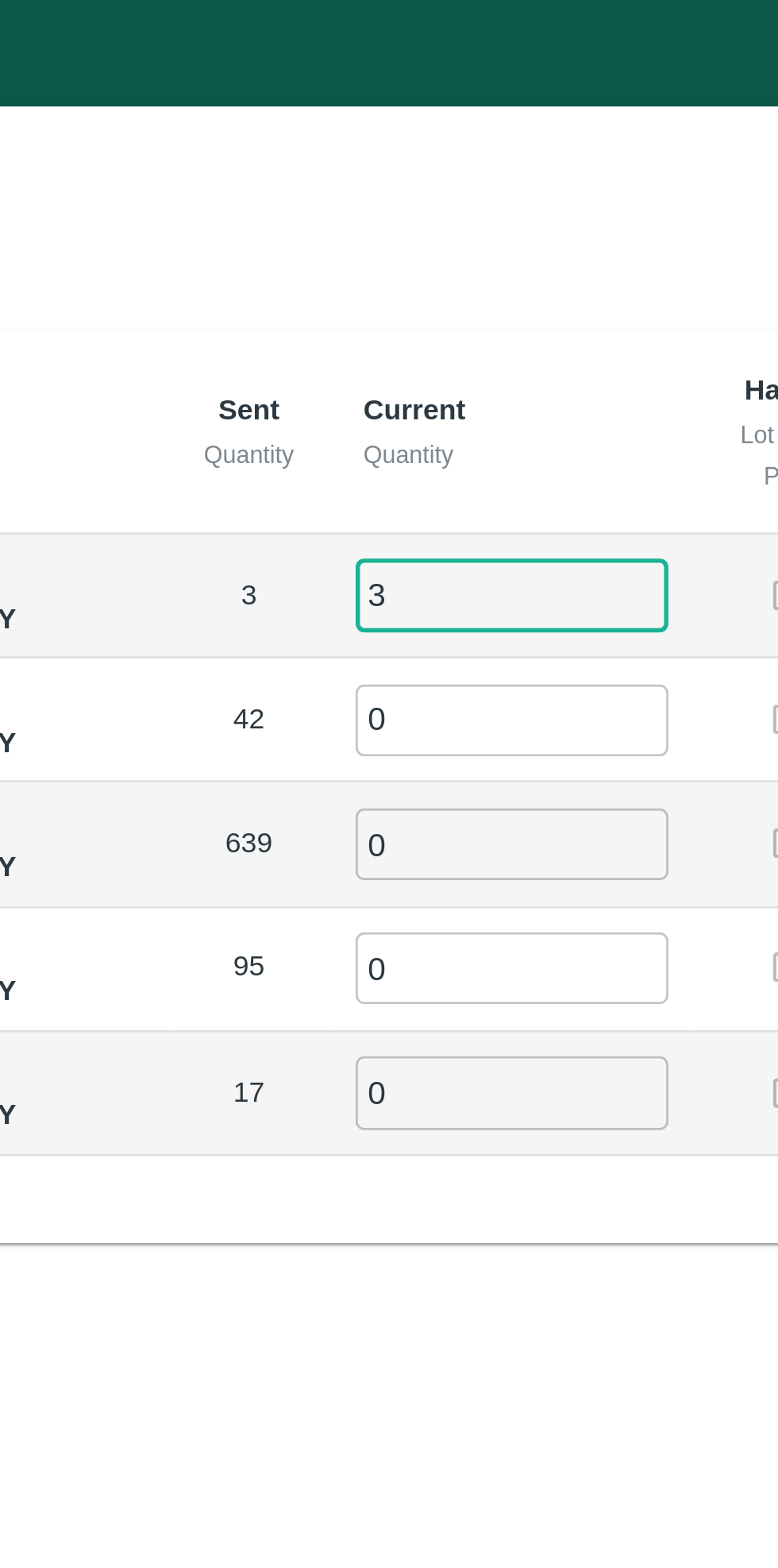
type input "3"
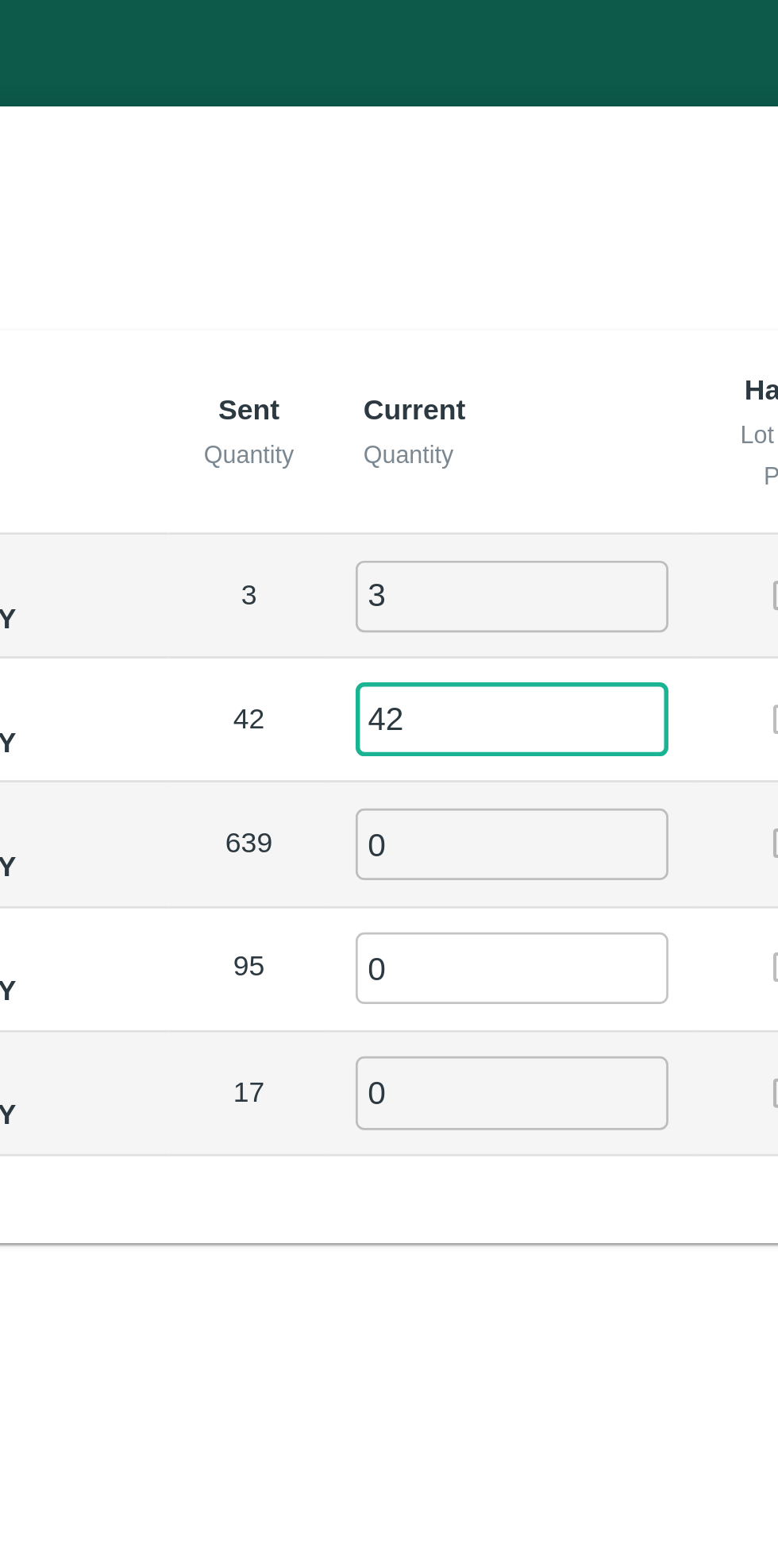
type input "42"
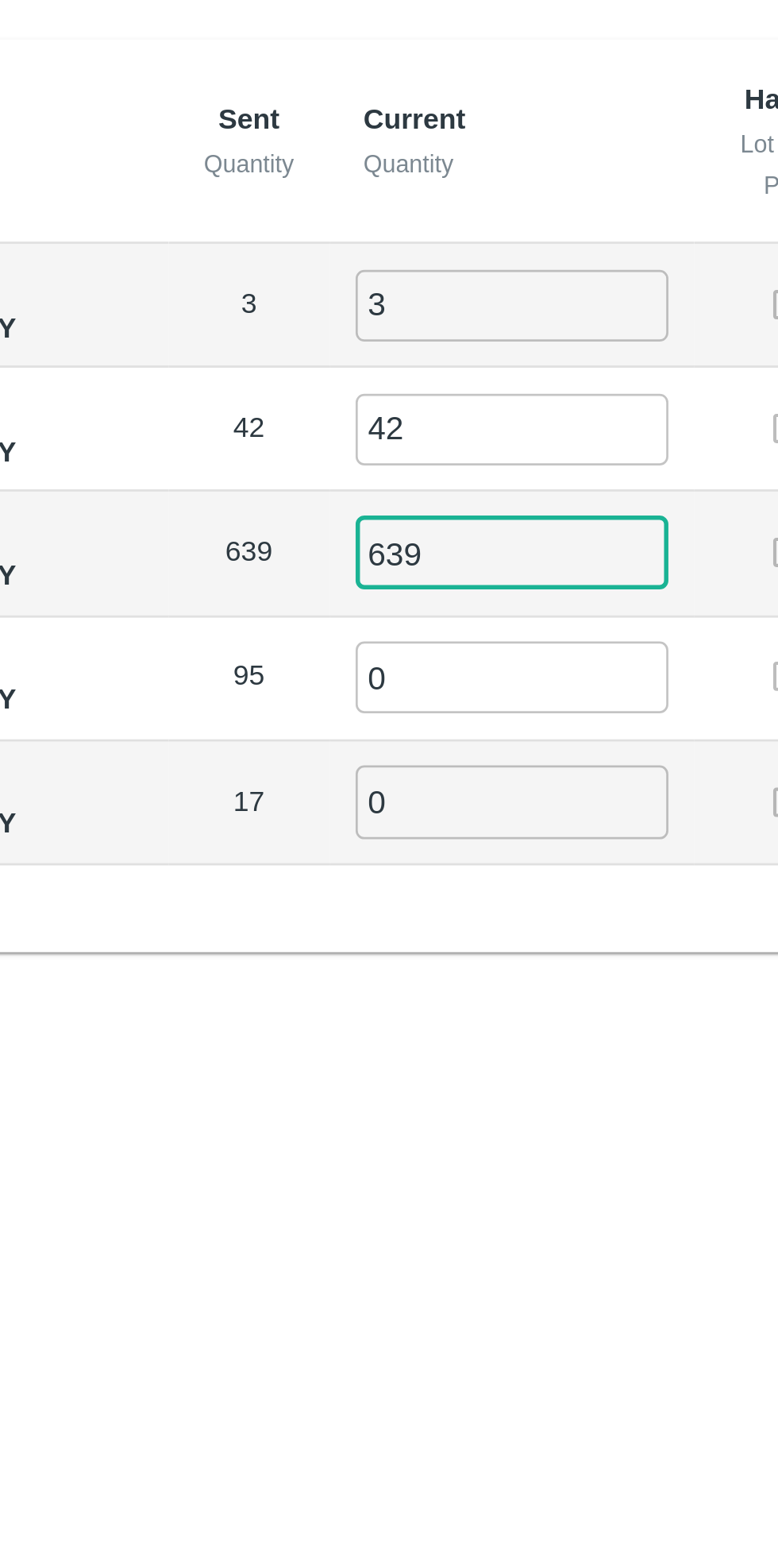
type input "639"
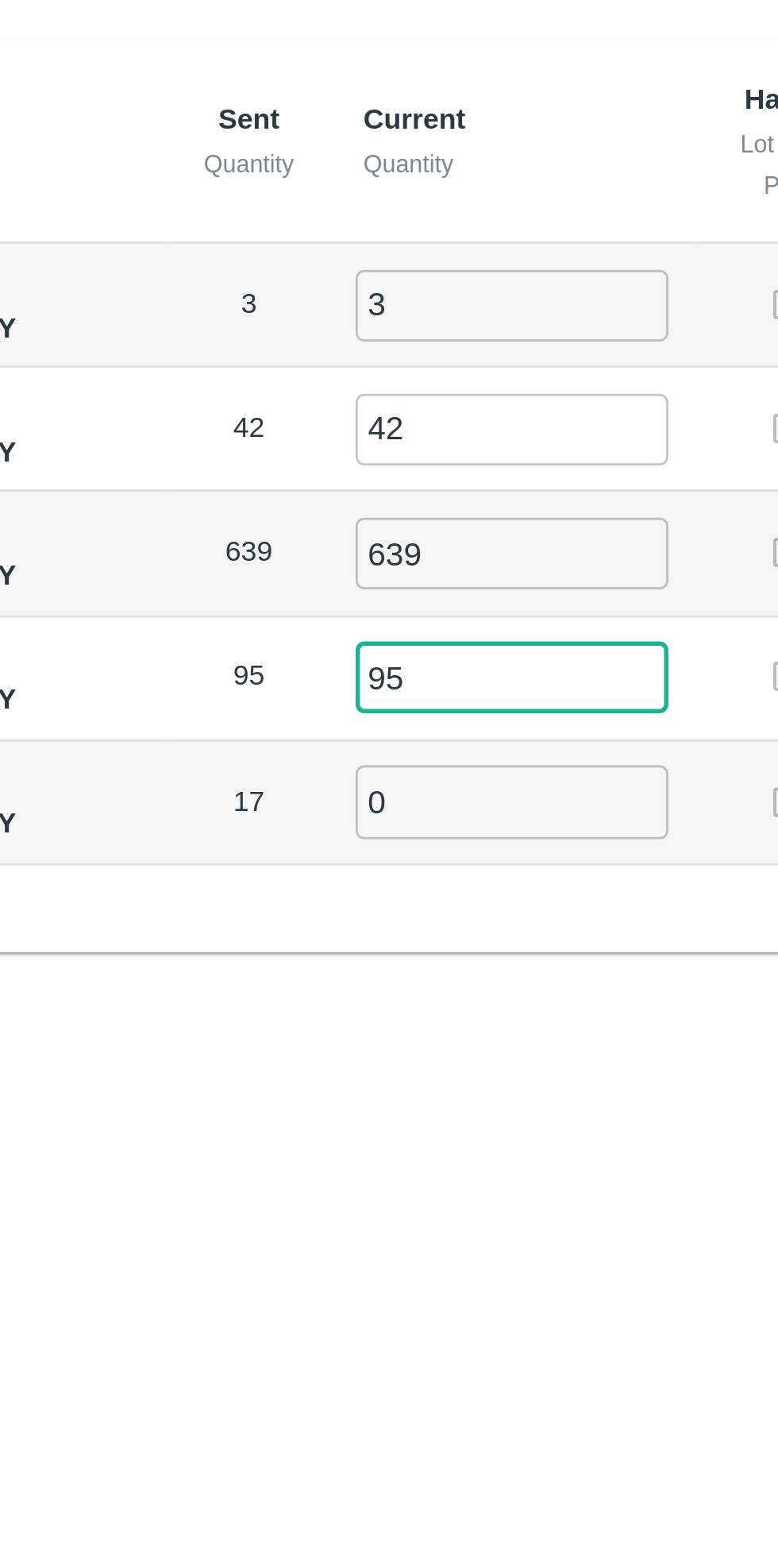
type input "95"
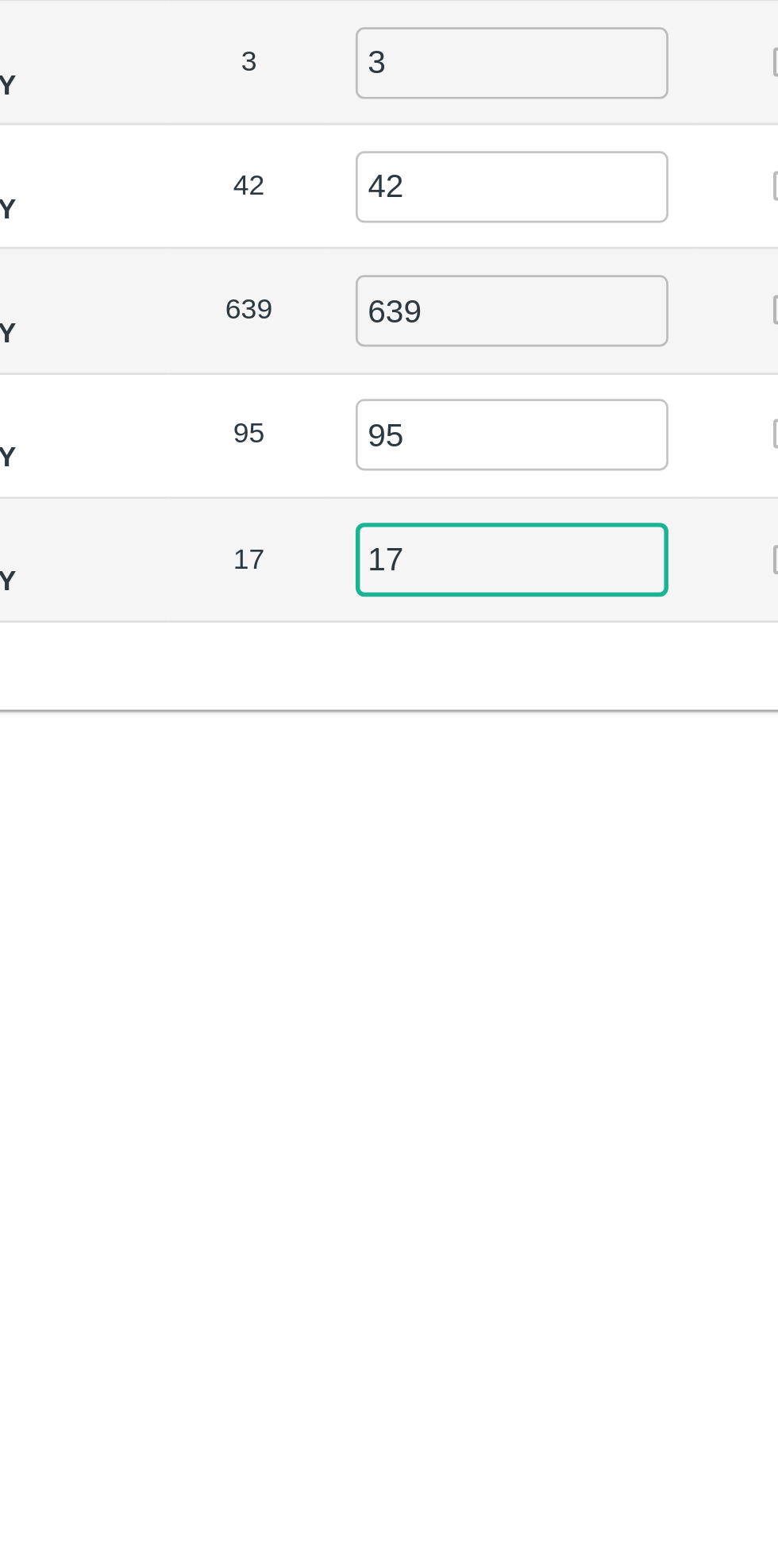
type input "17"
click at [364, 439] on div "Label Sent Quantity Current Quantity Has Partial Lot has Partial Package? Full …" at bounding box center [389, 287] width 741 height 334
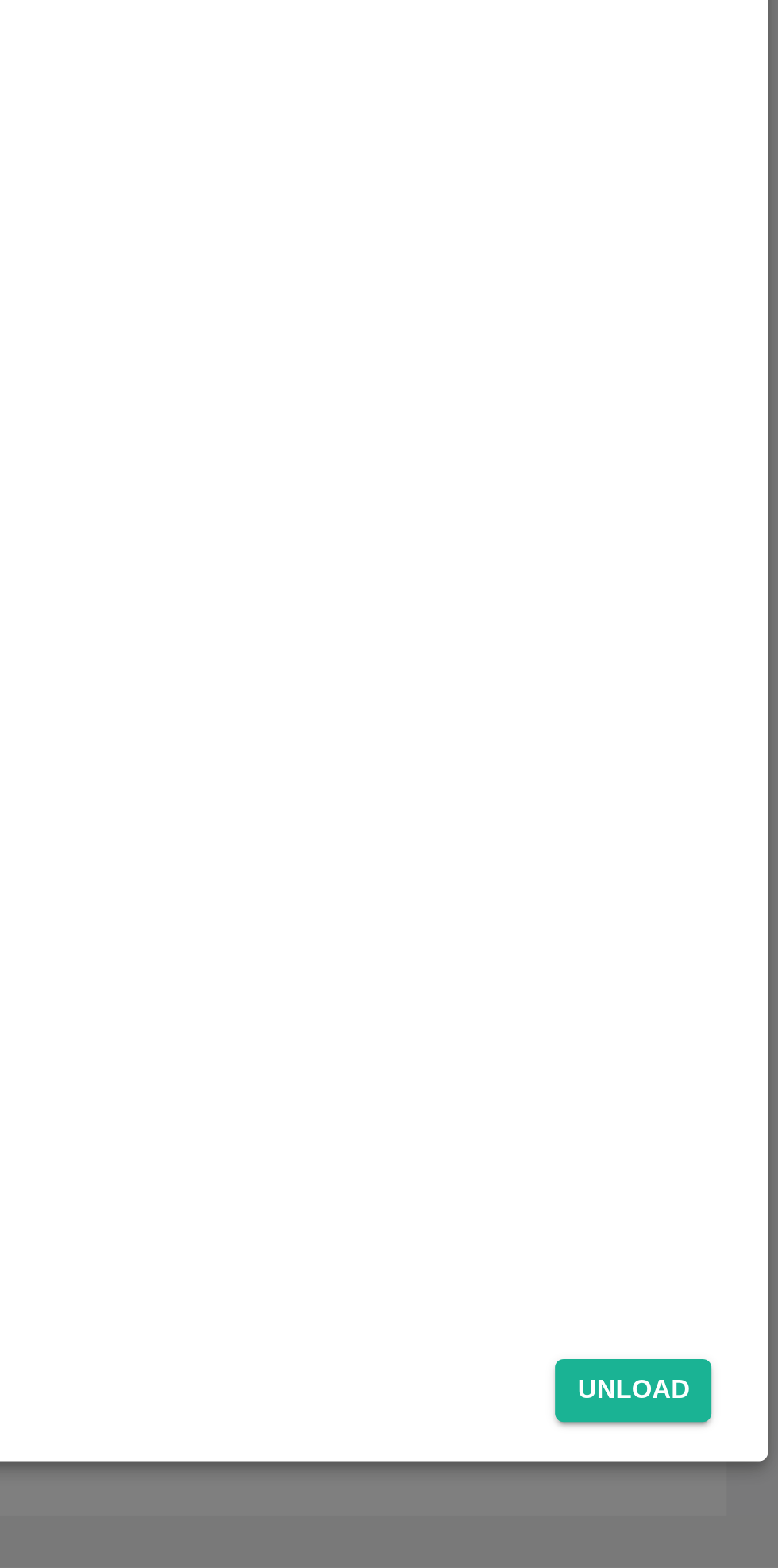
click at [727, 1501] on button "Unload" at bounding box center [724, 1503] width 57 height 23
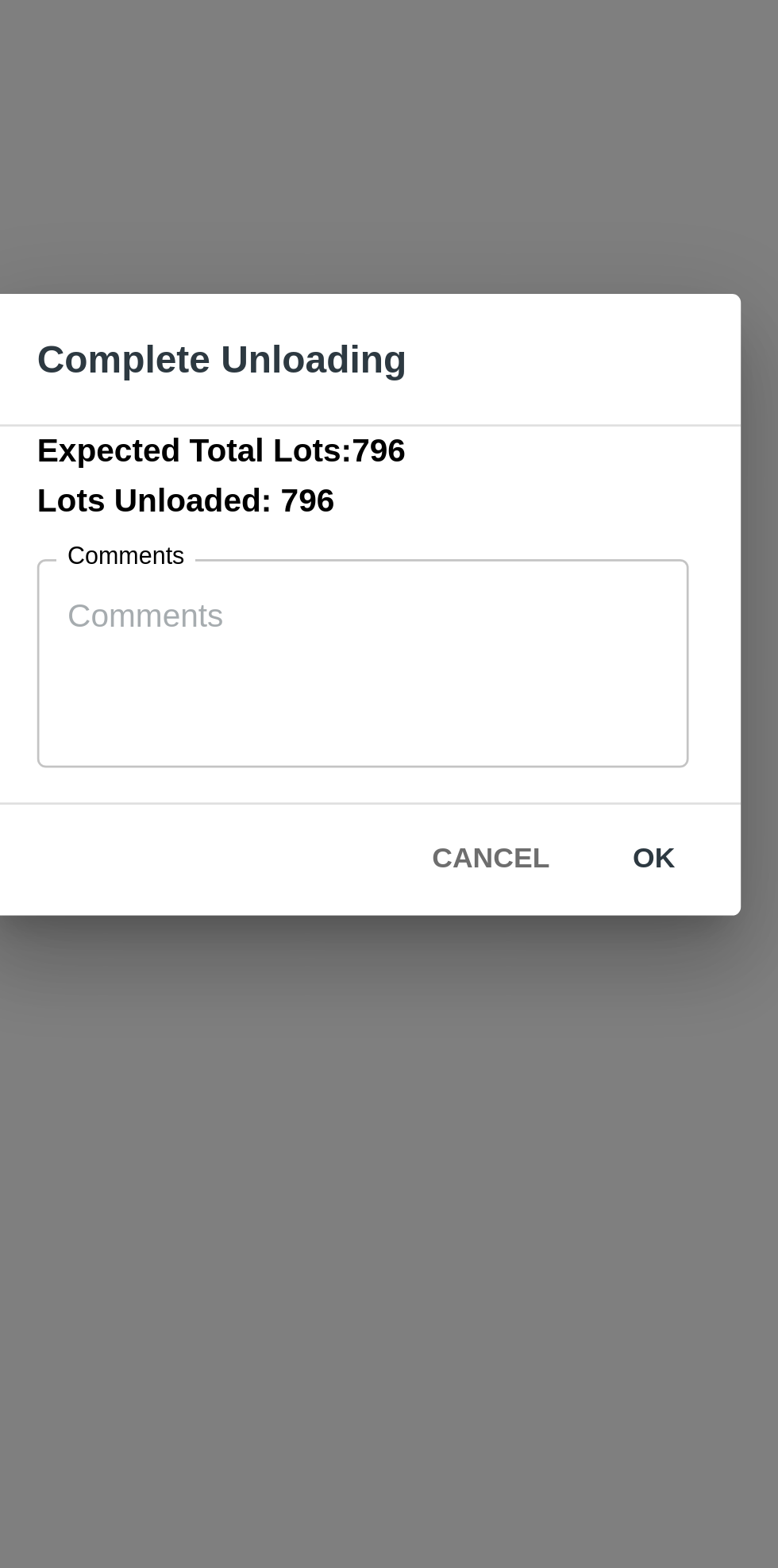
click at [497, 877] on button "ok" at bounding box center [496, 877] width 51 height 28
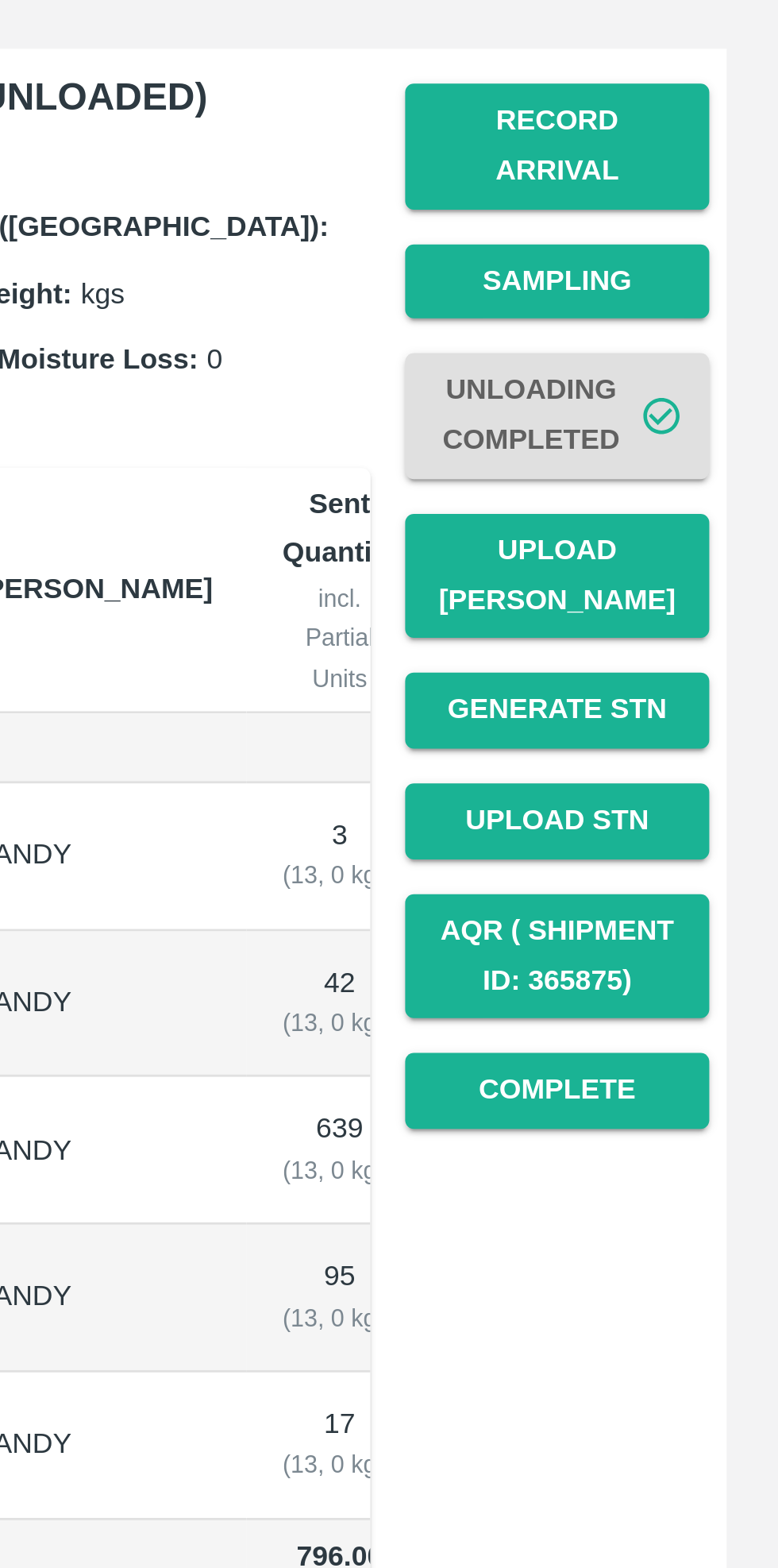
click at [705, 444] on button "Upload [PERSON_NAME]" at bounding box center [697, 461] width 111 height 46
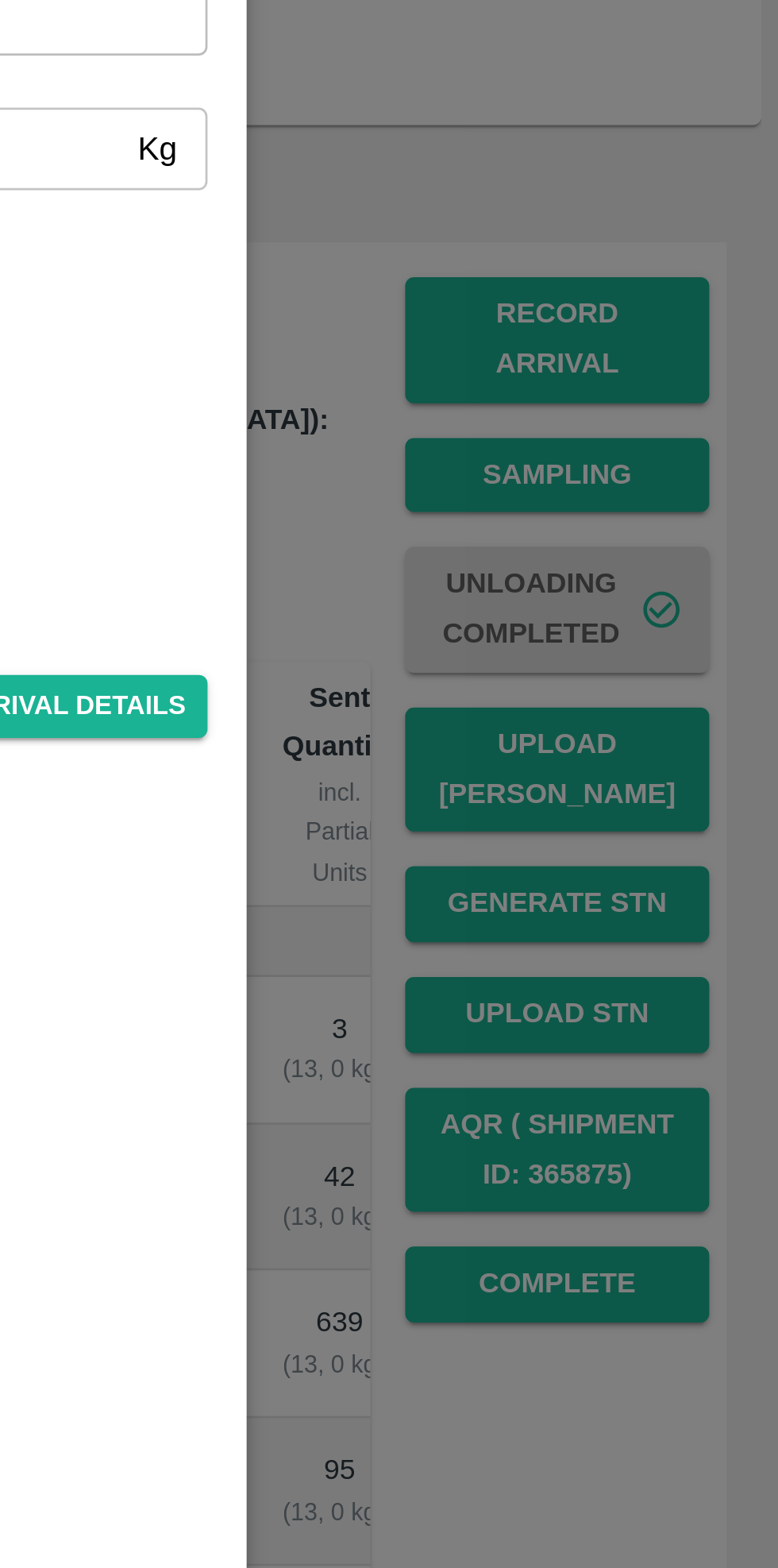
click at [710, 672] on div at bounding box center [389, 784] width 778 height 1568
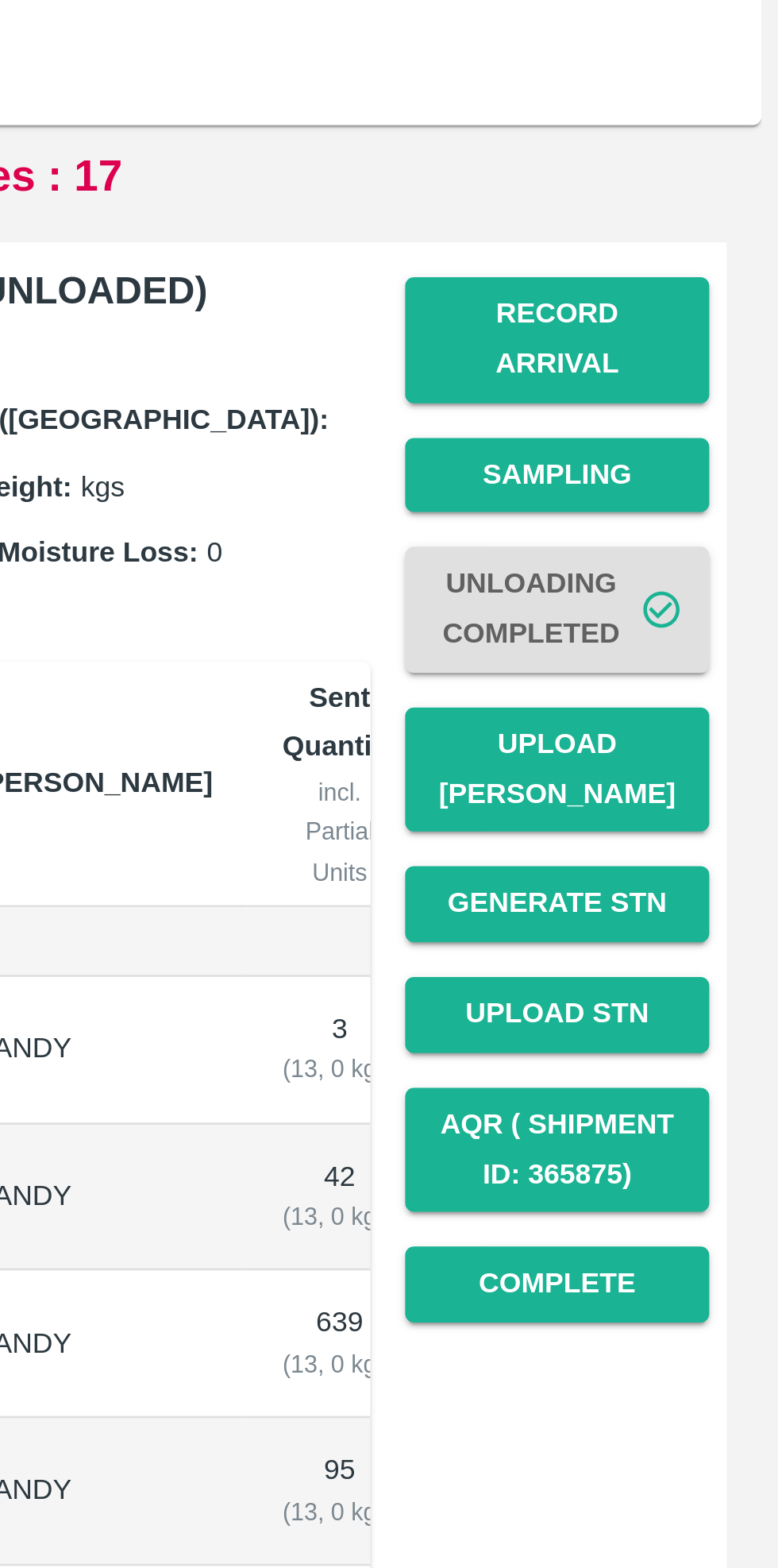
click at [713, 290] on button "Record Arrival" at bounding box center [697, 304] width 111 height 46
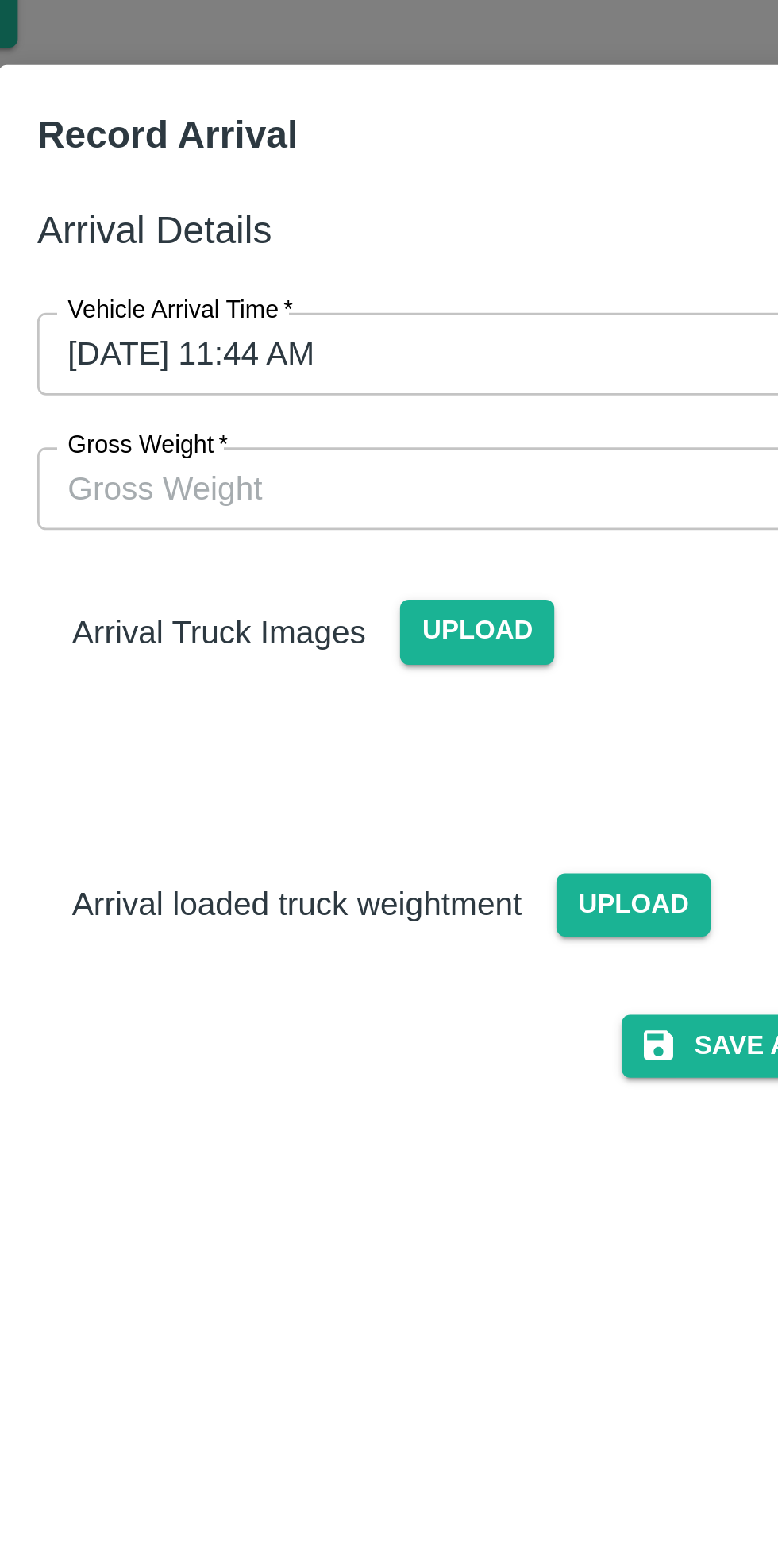
click at [362, 235] on input "Gross Weight   *" at bounding box center [373, 233] width 329 height 30
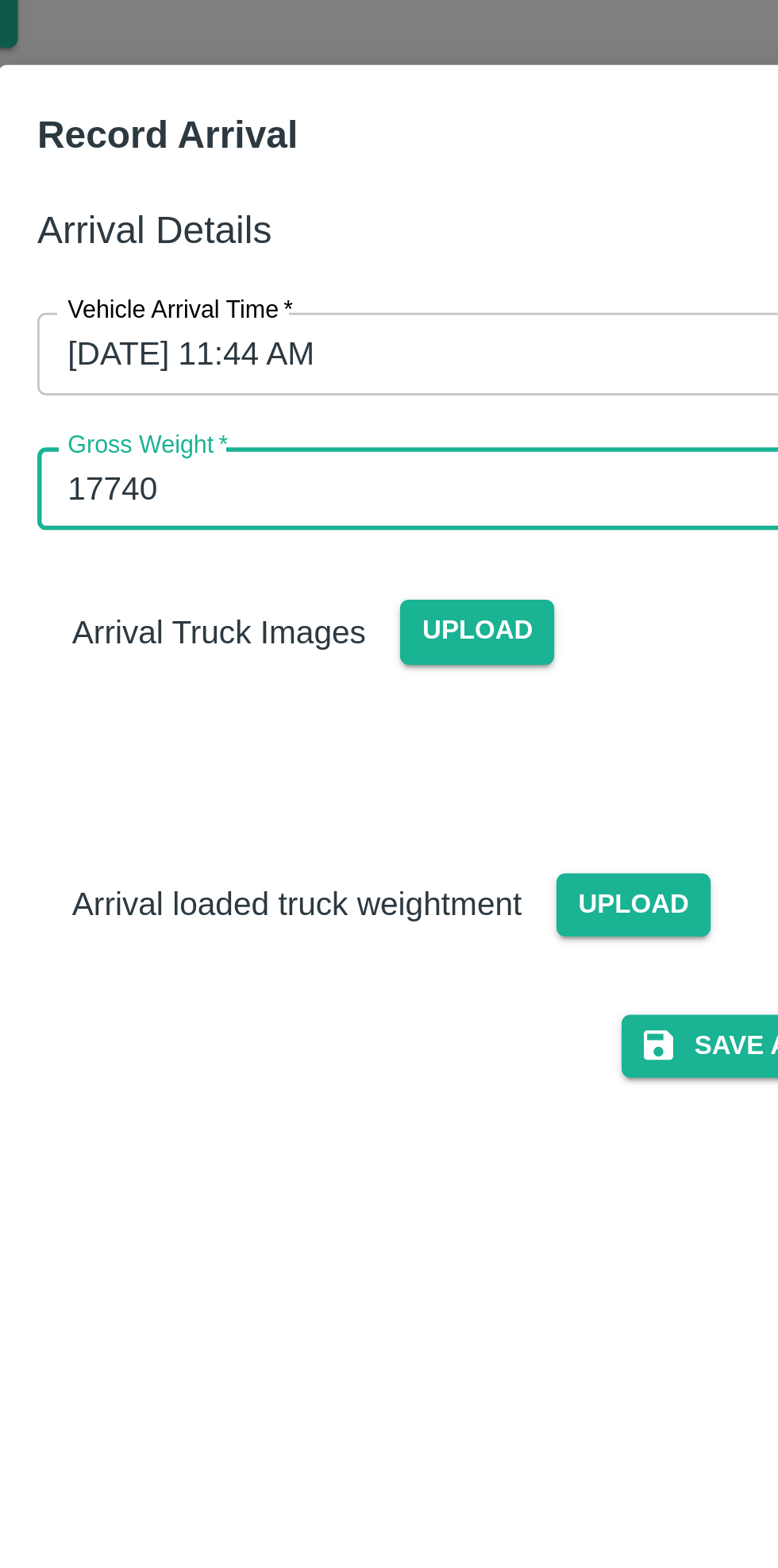
type input "17740"
click at [430, 381] on span "Upload" at bounding box center [427, 385] width 56 height 23
click at [0, 0] on input "Upload" at bounding box center [0, 0] width 0 height 0
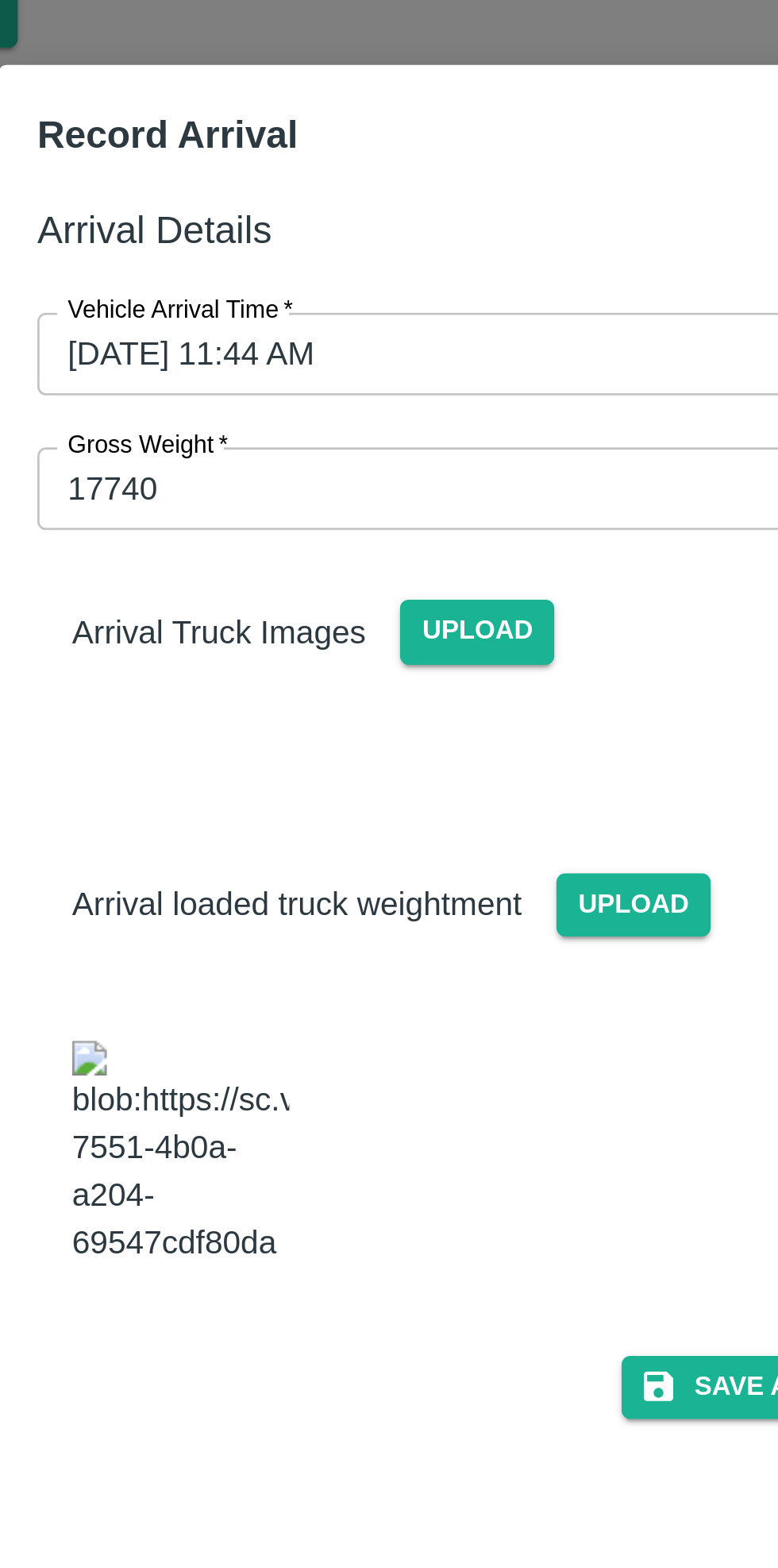
click at [375, 284] on span "Upload" at bounding box center [370, 285] width 56 height 23
click at [0, 0] on input "Upload" at bounding box center [0, 0] width 0 height 0
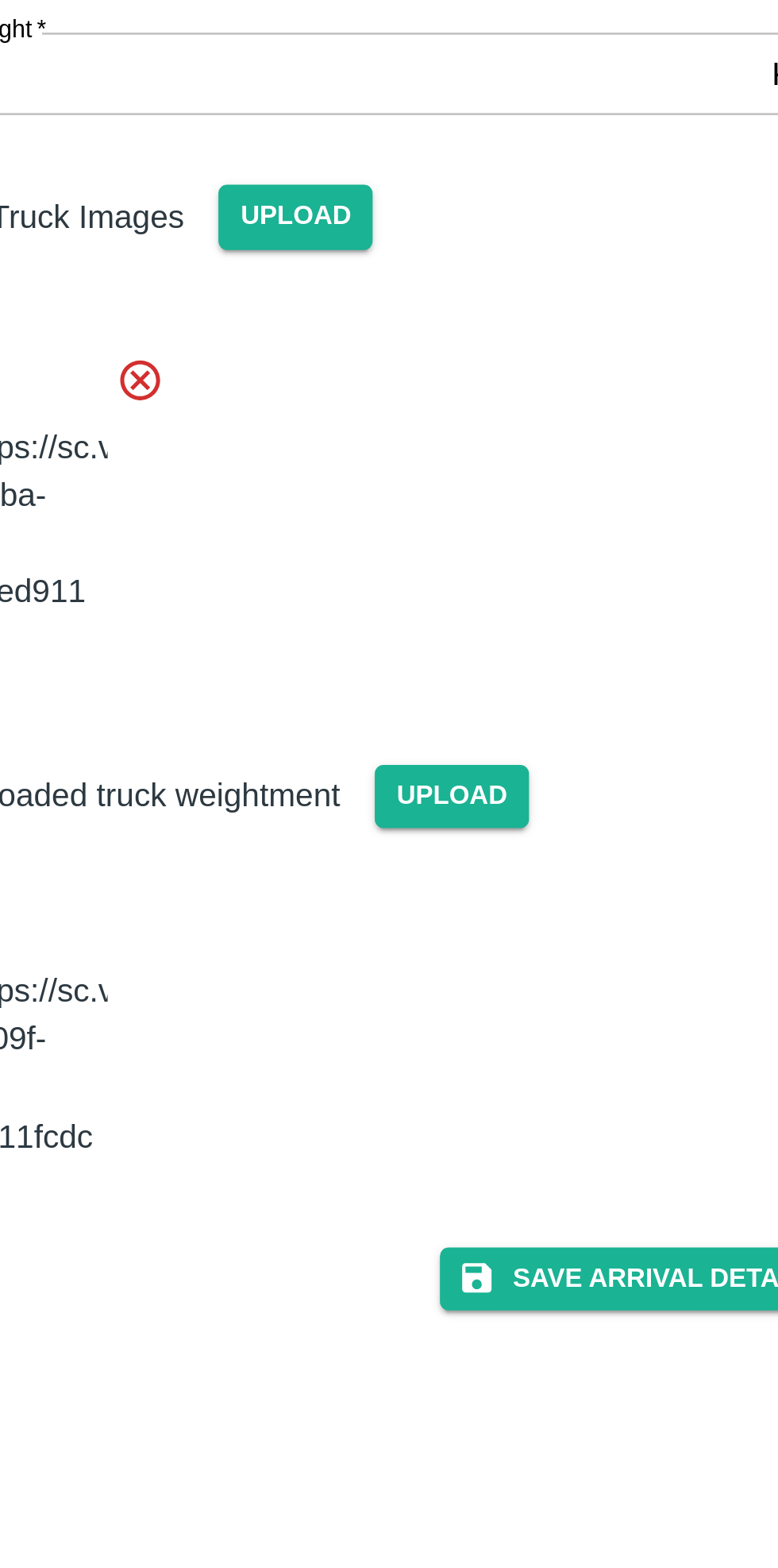
click at [501, 662] on button "Save Arrival Details" at bounding box center [496, 673] width 147 height 23
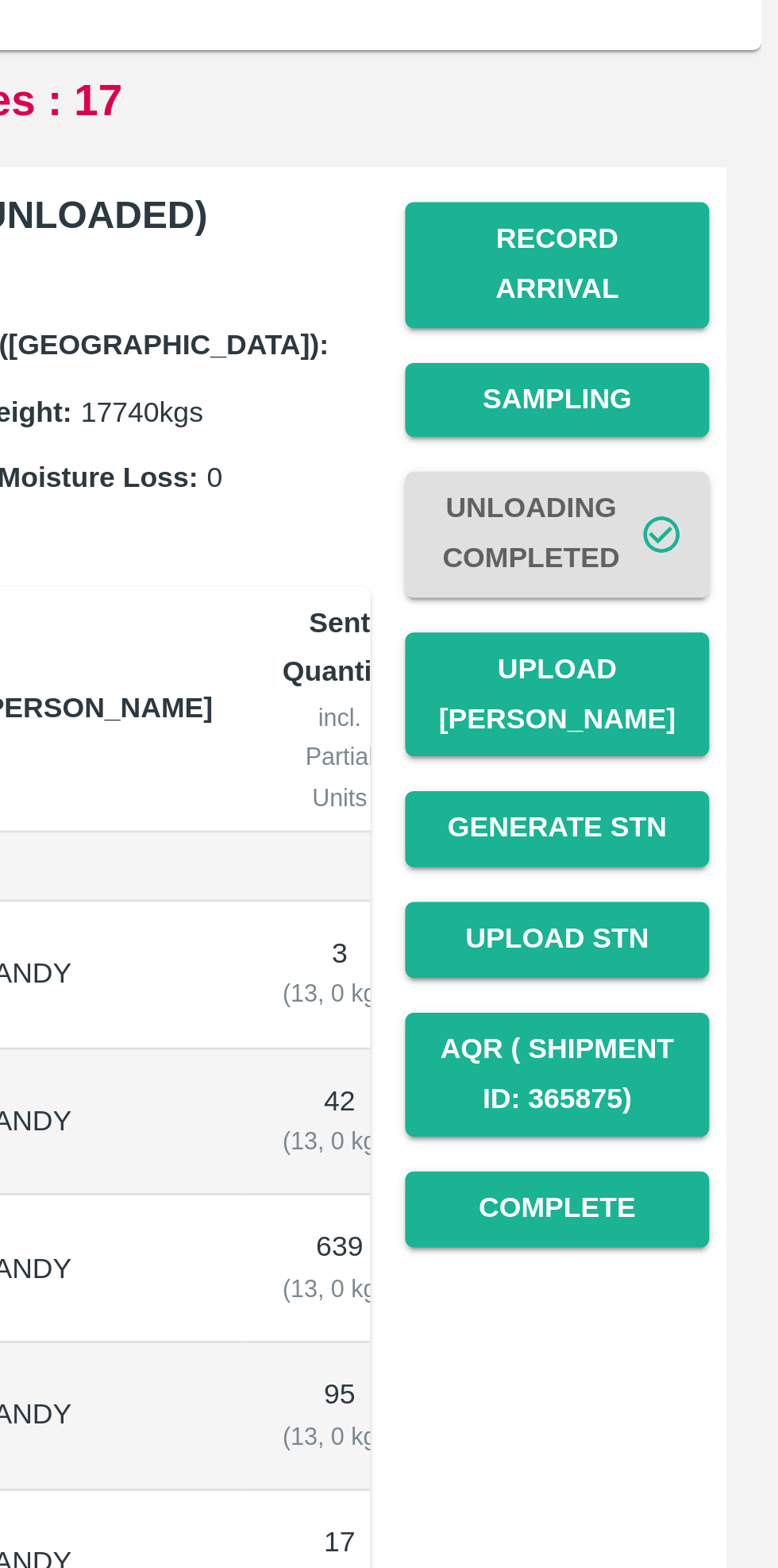
click at [712, 443] on button "Upload [PERSON_NAME]" at bounding box center [697, 461] width 111 height 46
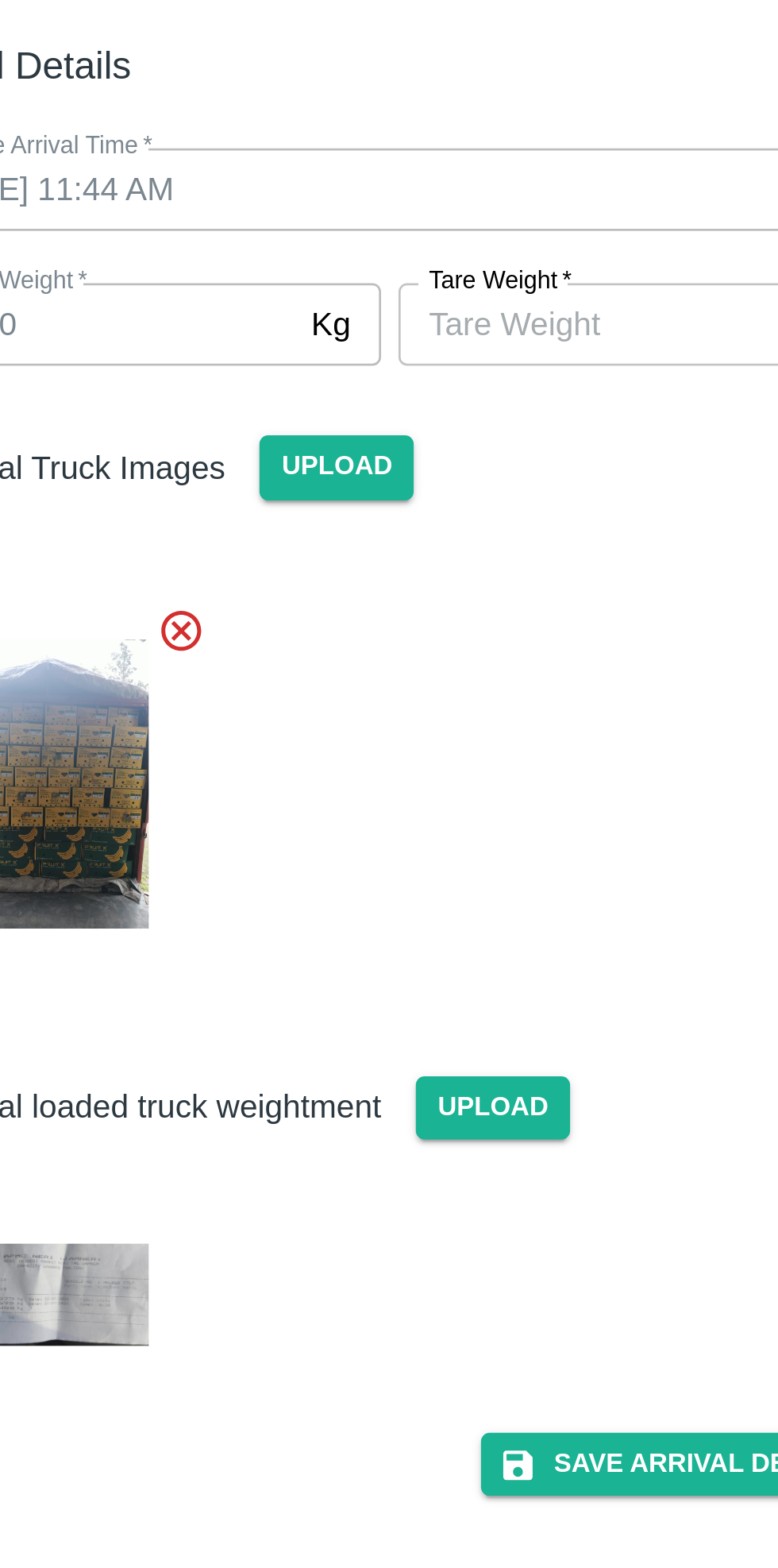
click at [468, 227] on input "[PERSON_NAME]   *" at bounding box center [464, 233] width 145 height 30
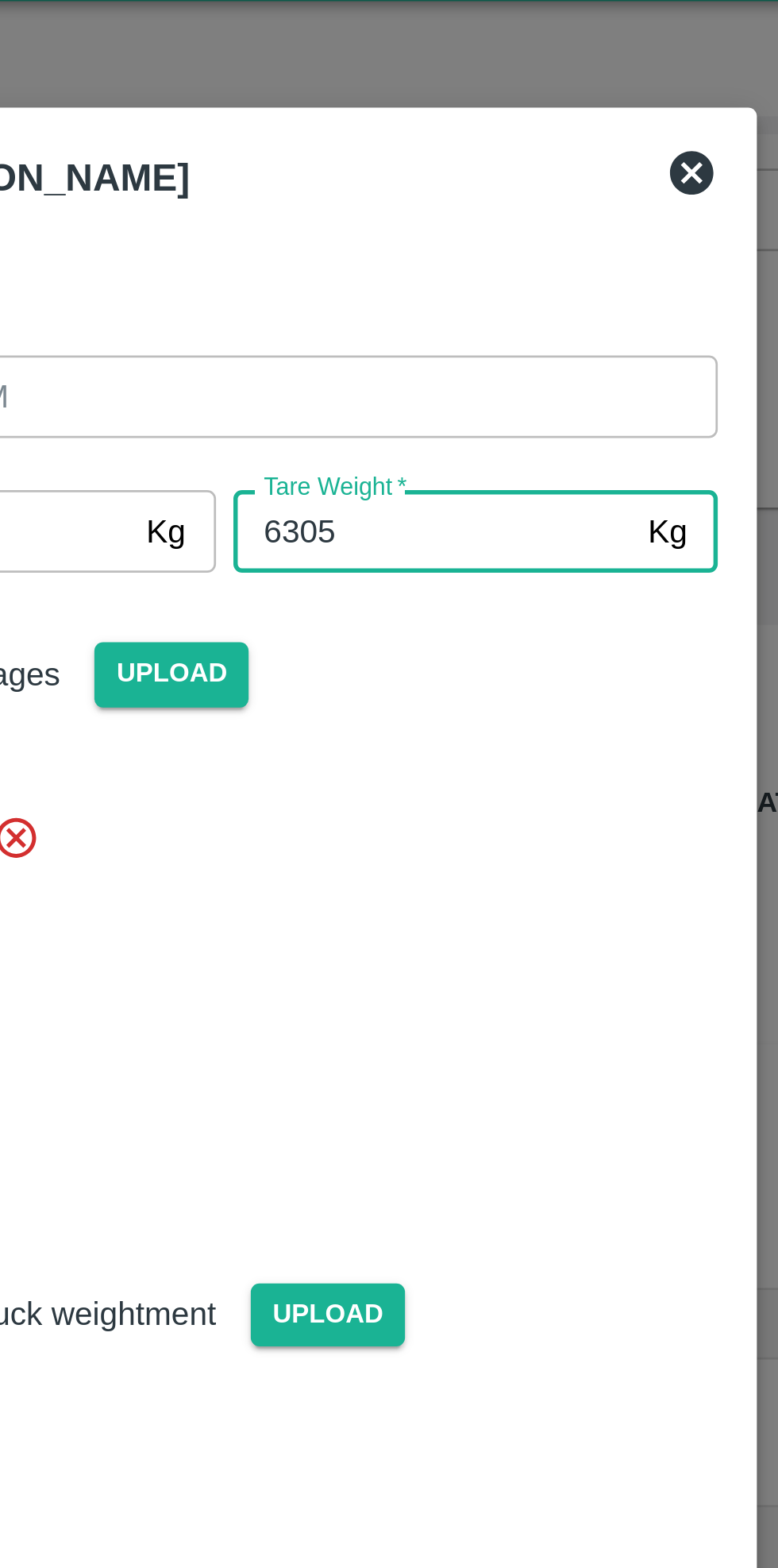
type input "6305"
click at [510, 329] on div at bounding box center [383, 396] width 373 height 147
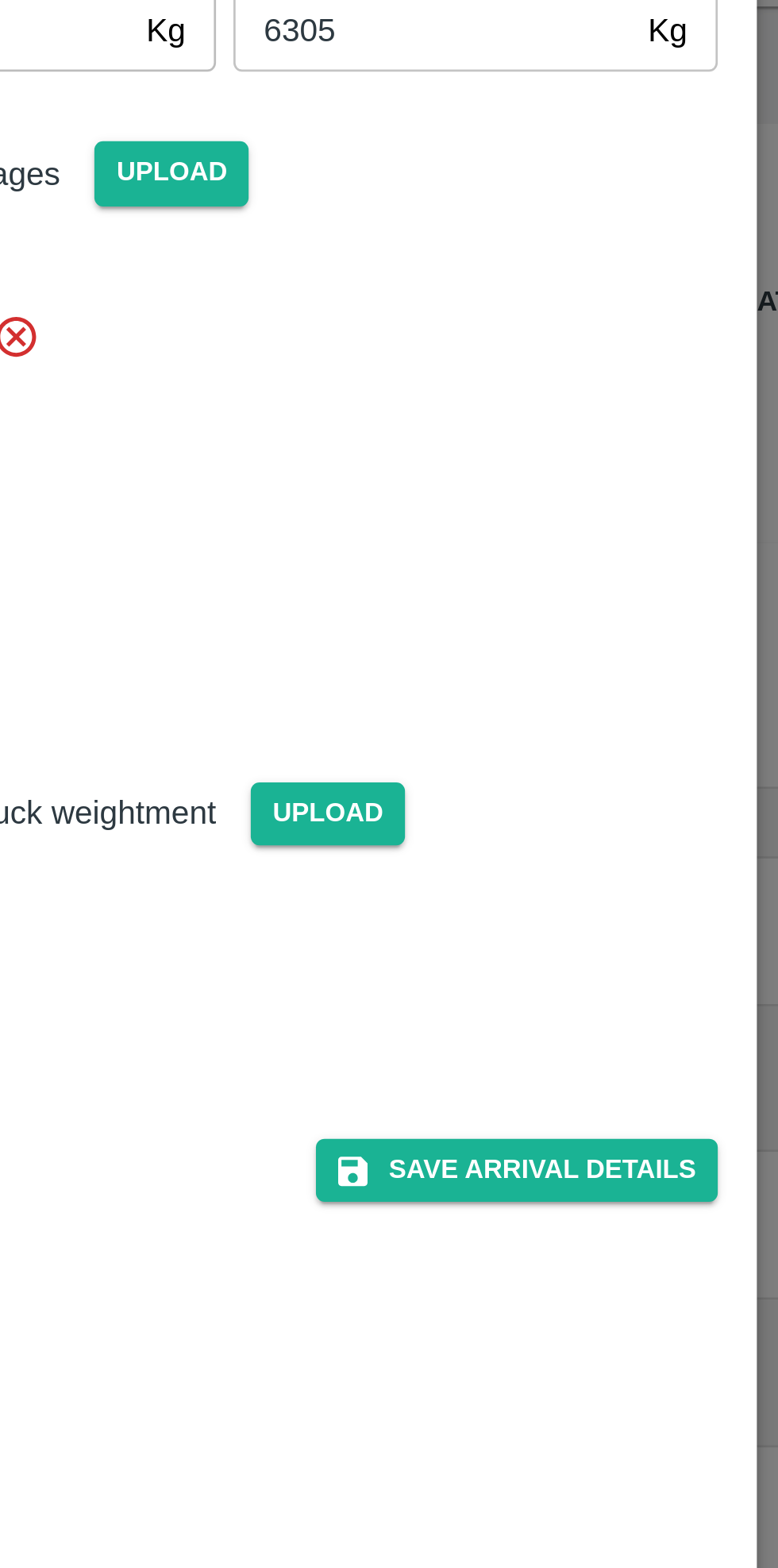
click at [507, 645] on button "Save Arrival Details" at bounding box center [496, 650] width 147 height 23
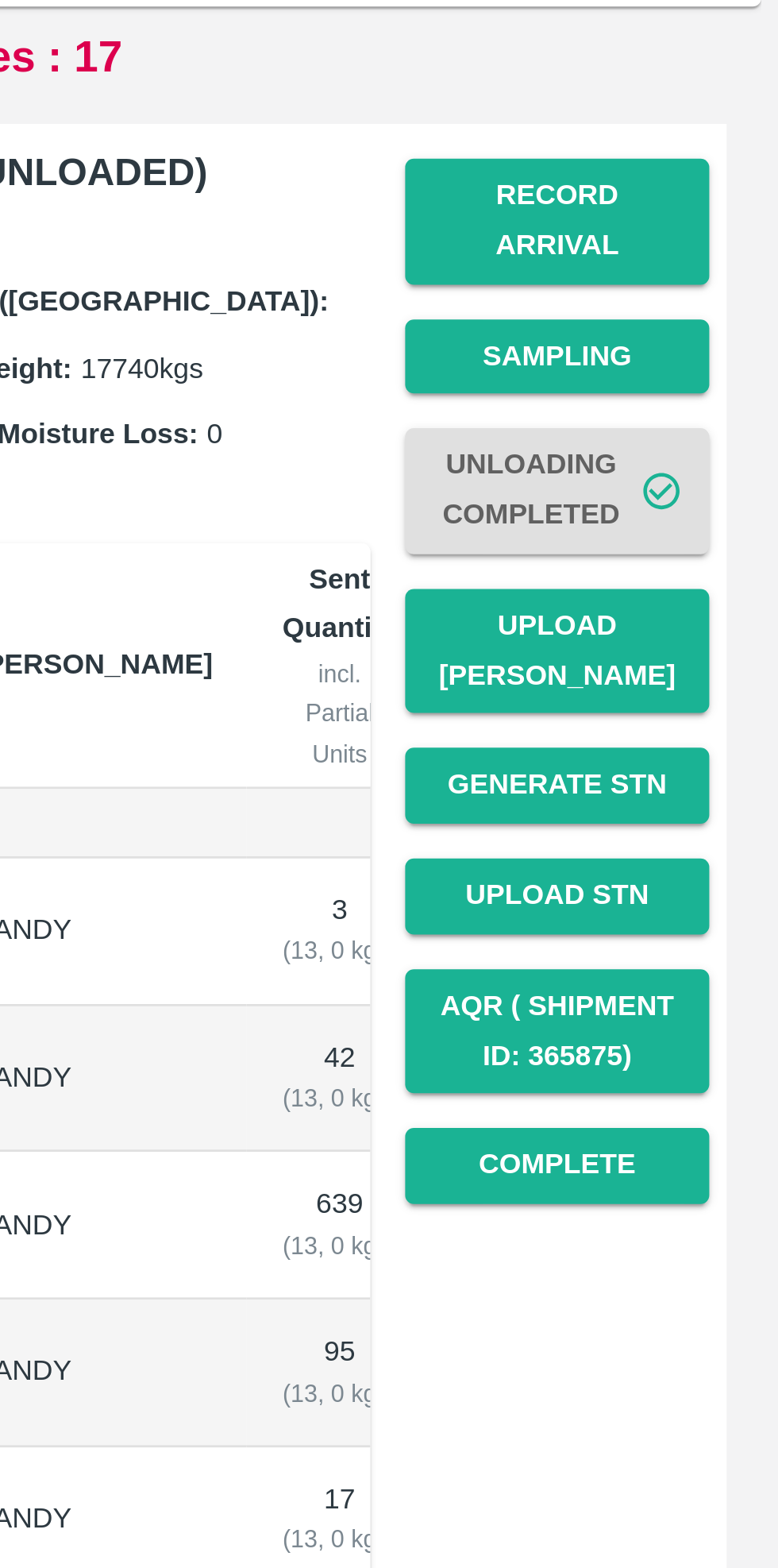
click at [708, 634] on button "Complete" at bounding box center [697, 648] width 111 height 28
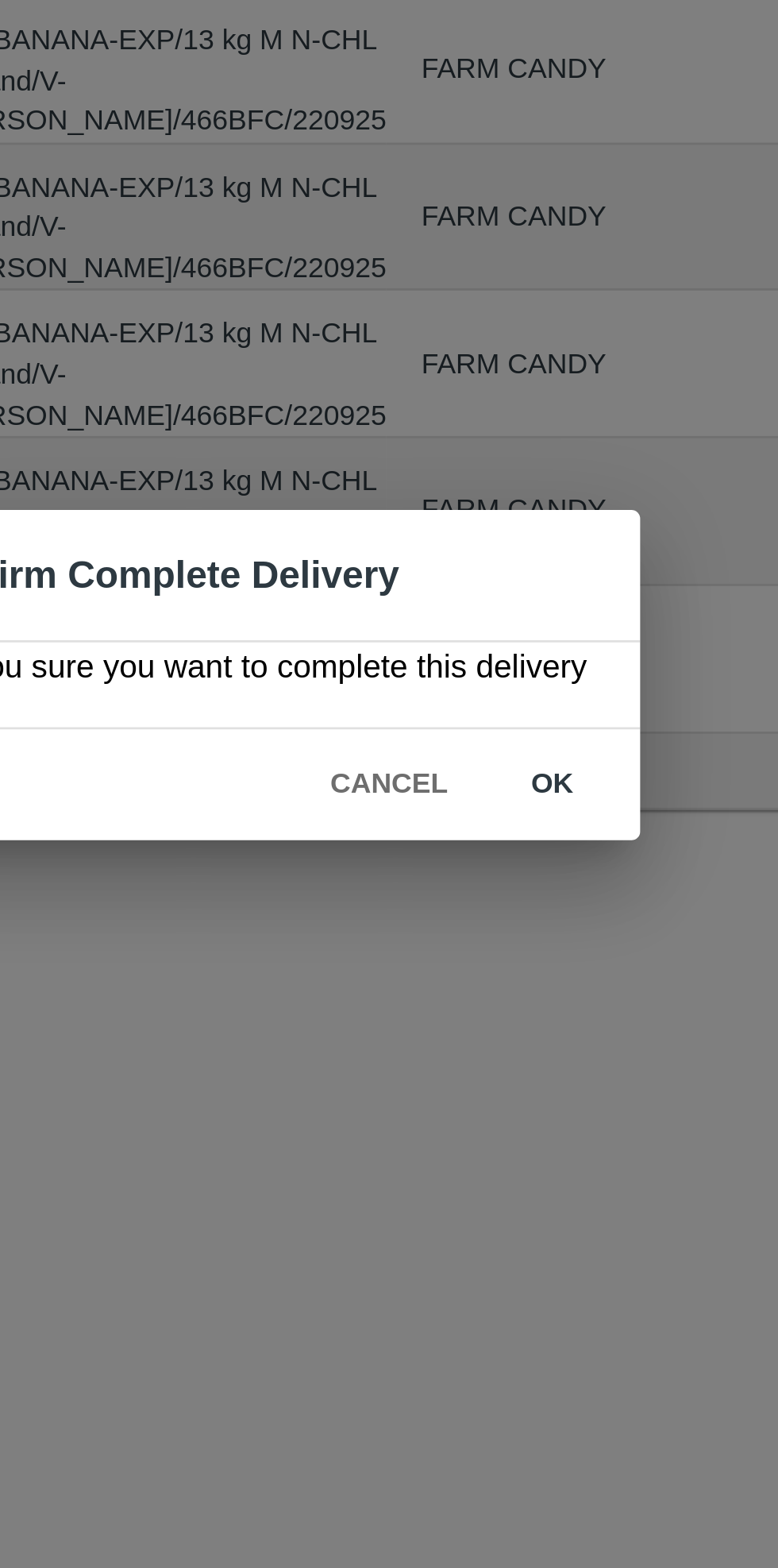
click at [505, 816] on button "ok" at bounding box center [500, 824] width 51 height 28
